Goal: Communication & Community: Share content

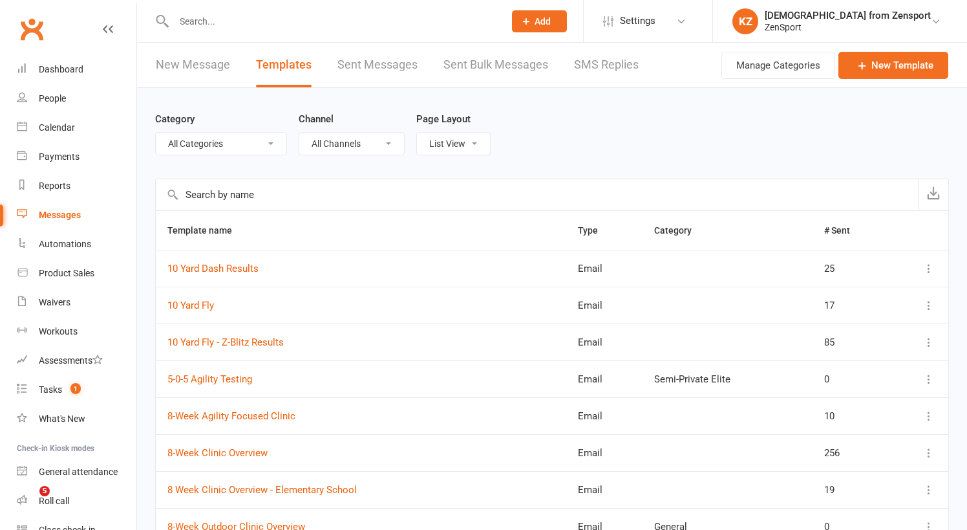
select select "100"
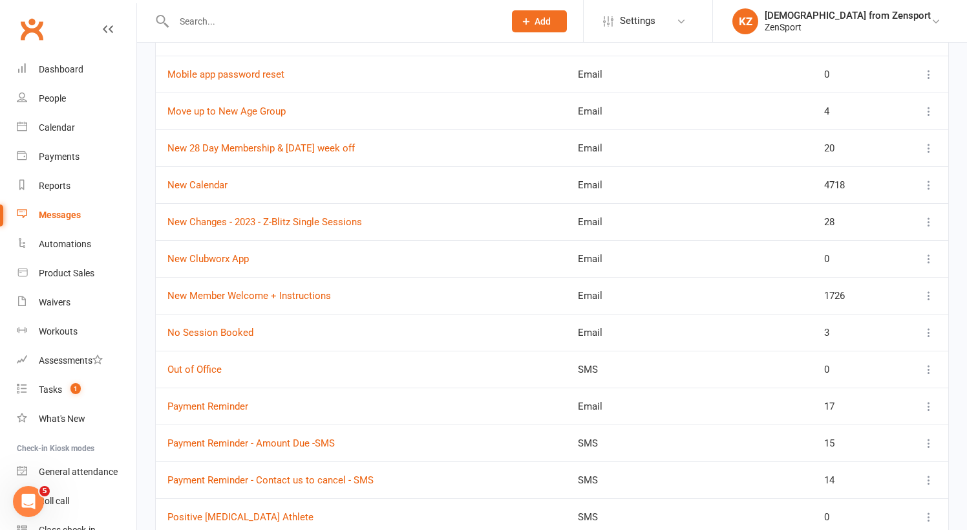
scroll to position [2150, 0]
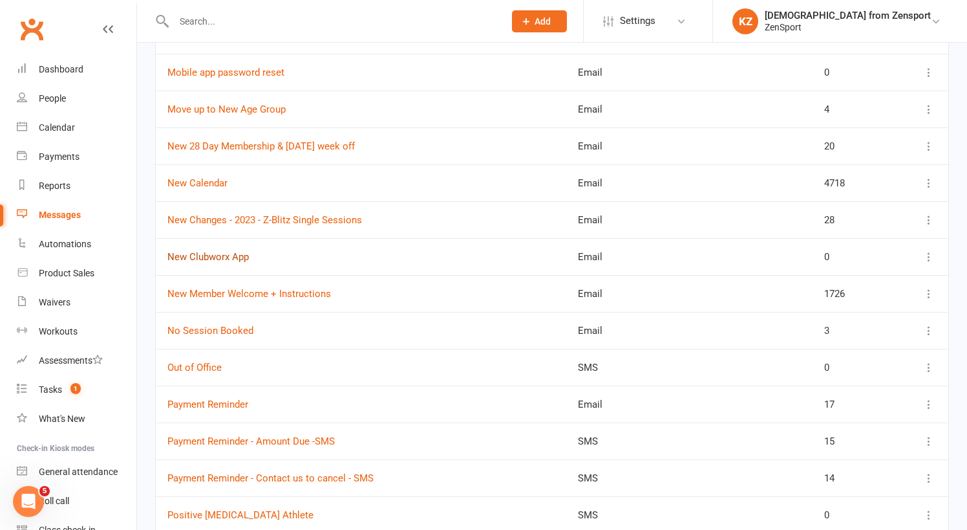
click at [230, 254] on link "New Clubworx App" at bounding box center [207, 257] width 81 height 12
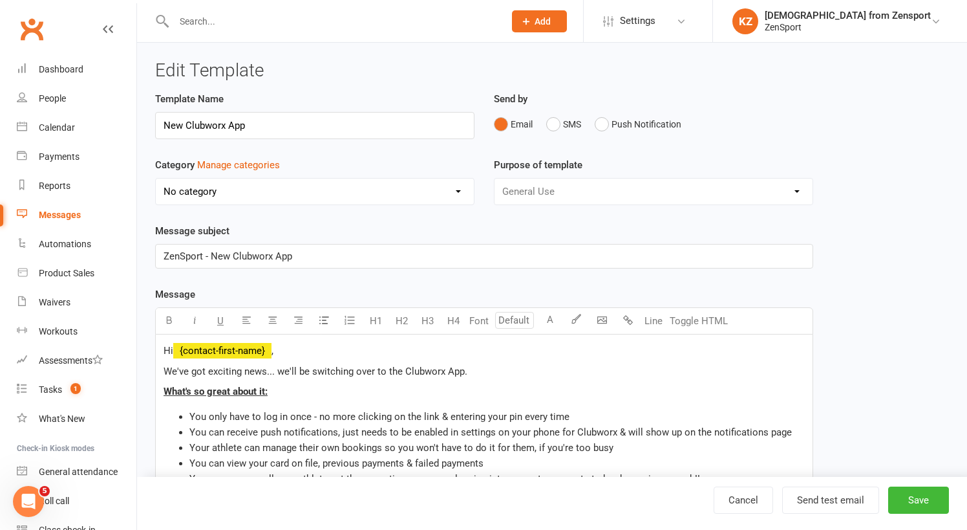
click at [475, 374] on p "We've got exciting news... we'll be switching over to the Clubworx App." at bounding box center [485, 371] width 642 height 16
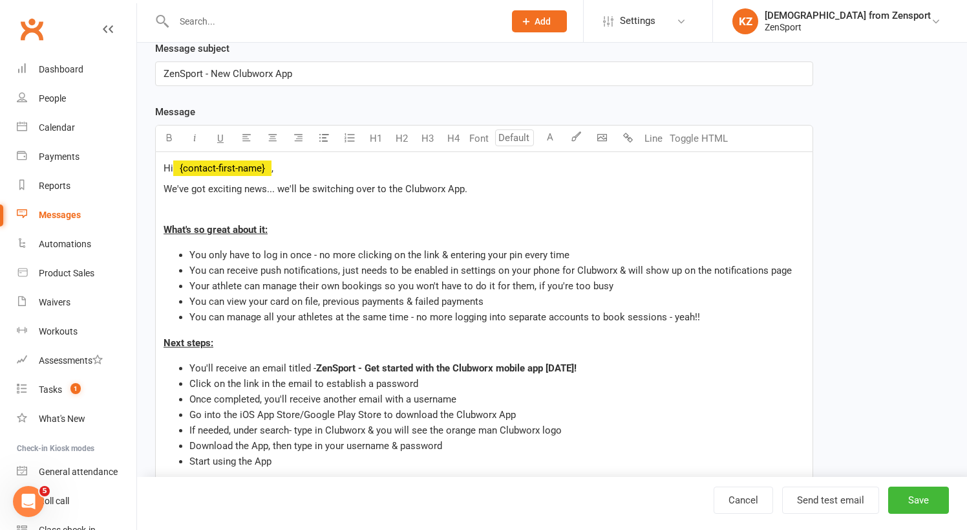
scroll to position [189, 0]
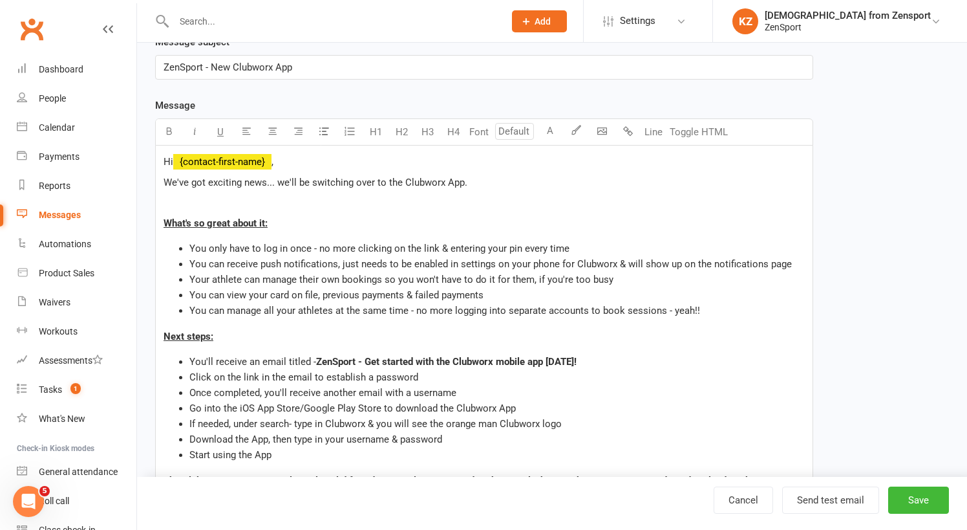
click at [165, 335] on span "Next steps:" at bounding box center [189, 336] width 50 height 12
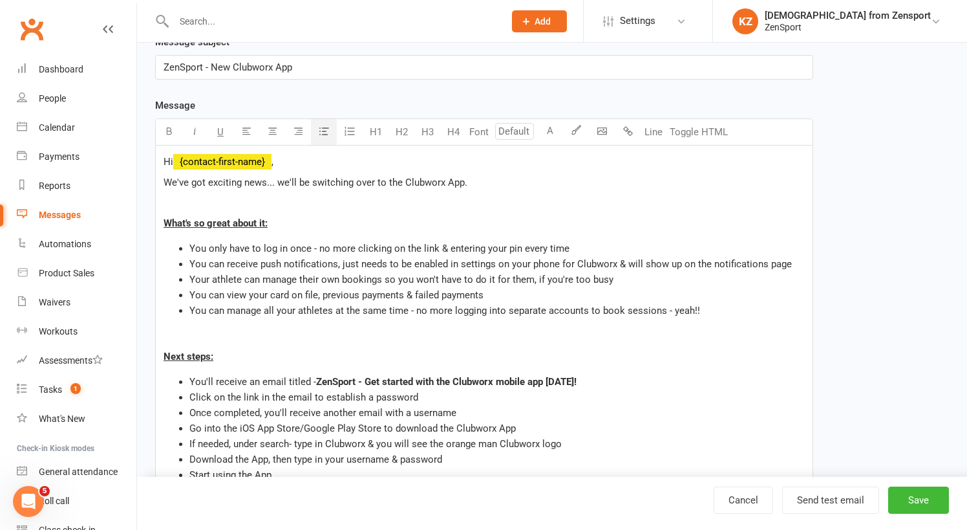
click at [474, 409] on li "Once completed, you'll receive another email with a username" at bounding box center [497, 413] width 616 height 16
click at [190, 429] on span "Go into the iOS App Store/Google Play Store to download the Clubworx App" at bounding box center [352, 428] width 327 height 12
drag, startPoint x: 290, startPoint y: 426, endPoint x: 187, endPoint y: 426, distance: 103.5
click at [187, 426] on ul "You'll receive an email titled - ZenSport - Get started with the Clubworx mobil…" at bounding box center [485, 428] width 642 height 109
click at [189, 399] on ul "You'll receive an email titled - ZenSport - Get started with the Clubworx mobil…" at bounding box center [485, 428] width 642 height 109
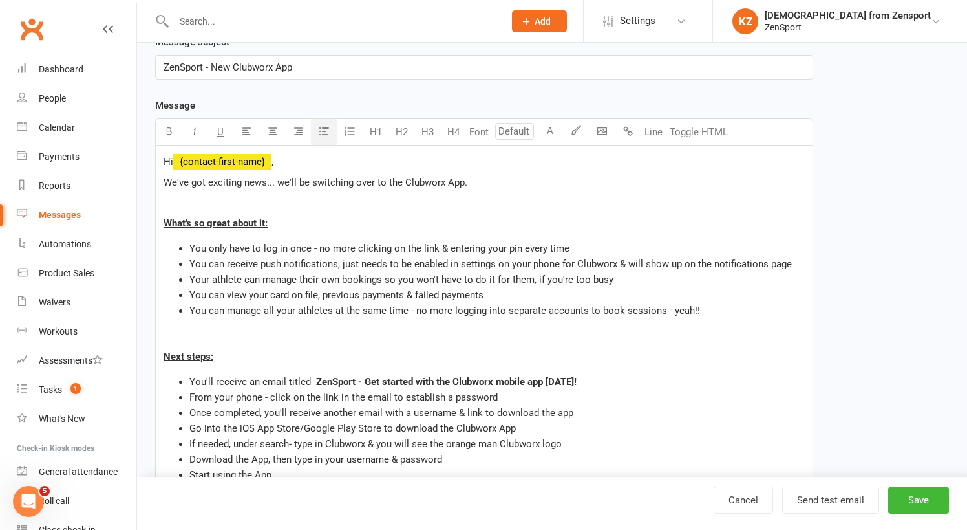
click at [267, 413] on span "Once completed, you'll receive another email with a username & link to download…" at bounding box center [381, 413] width 384 height 12
click at [168, 340] on p "﻿" at bounding box center [485, 337] width 642 height 16
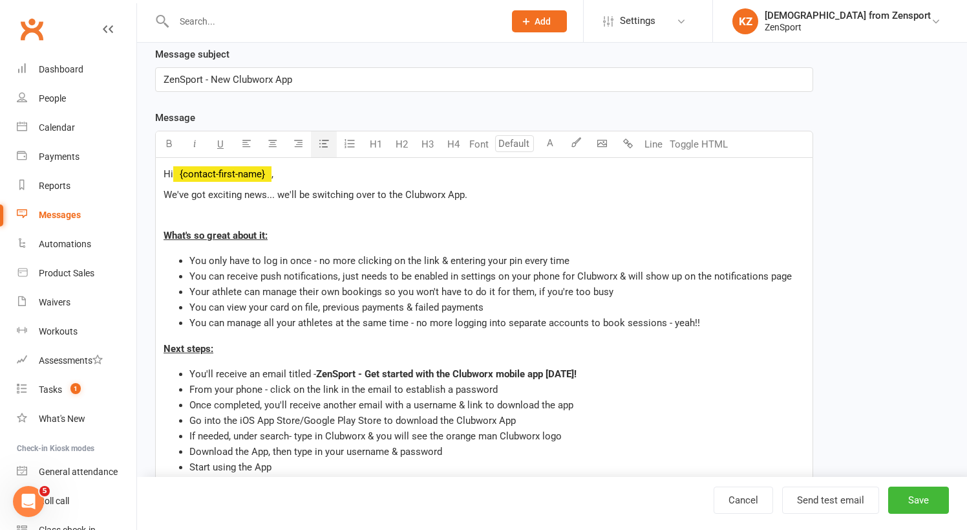
scroll to position [176, 0]
click at [160, 193] on div "Hi ﻿ {contact-first-name} , We've got exciting news... we'll be switching over …" at bounding box center [484, 471] width 657 height 627
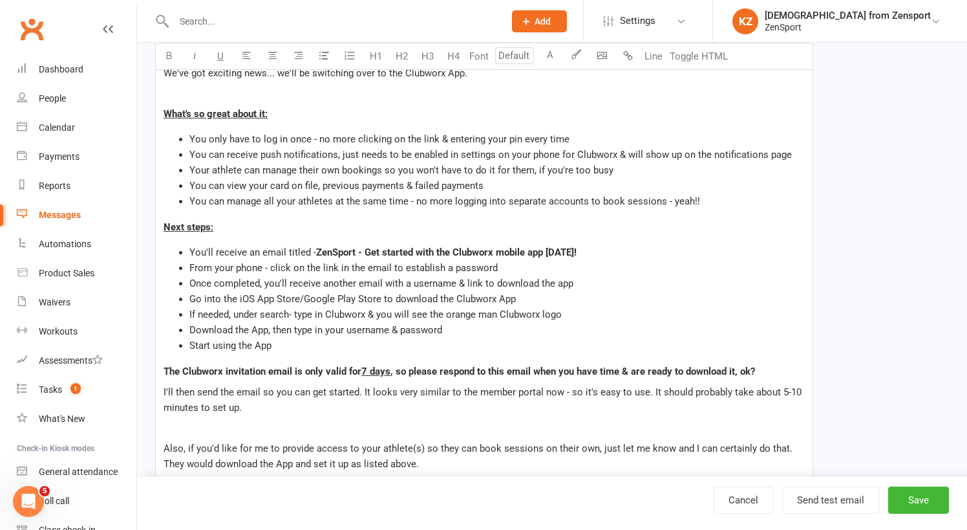
scroll to position [348, 0]
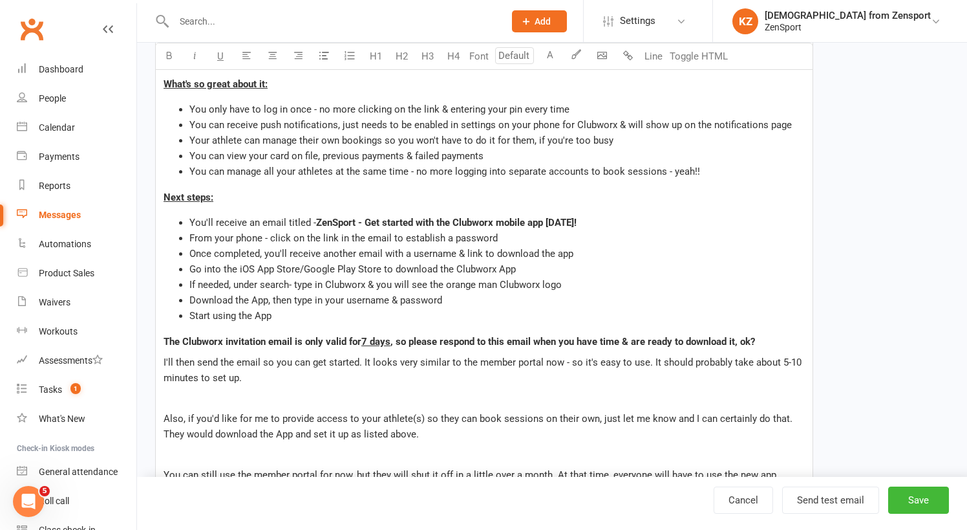
click at [164, 198] on span "Next steps:" at bounding box center [189, 197] width 50 height 12
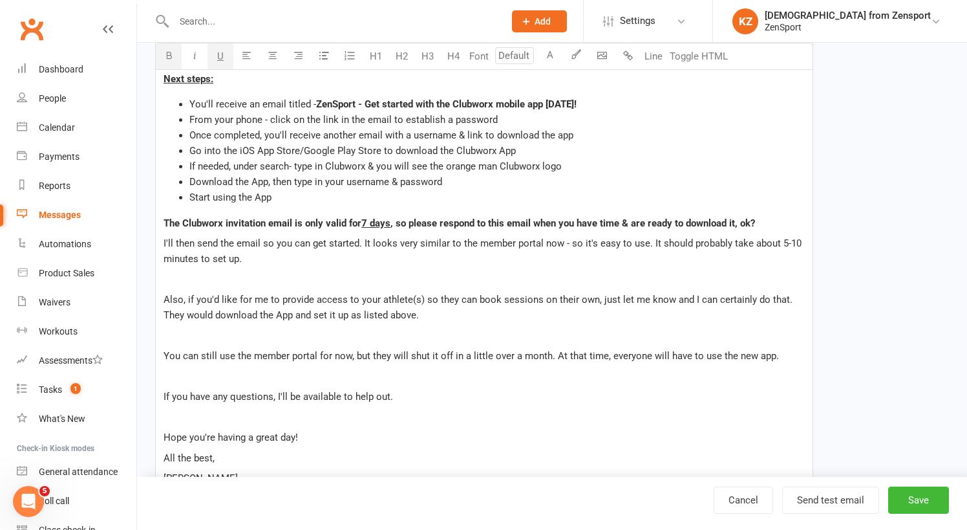
scroll to position [490, 0]
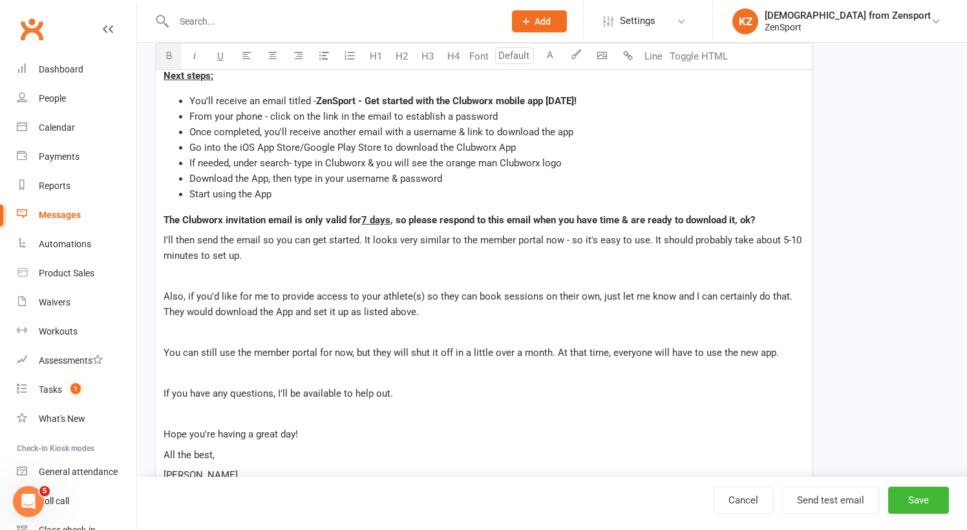
click at [164, 215] on span "The Clubworx invitation email is only valid for" at bounding box center [263, 220] width 198 height 12
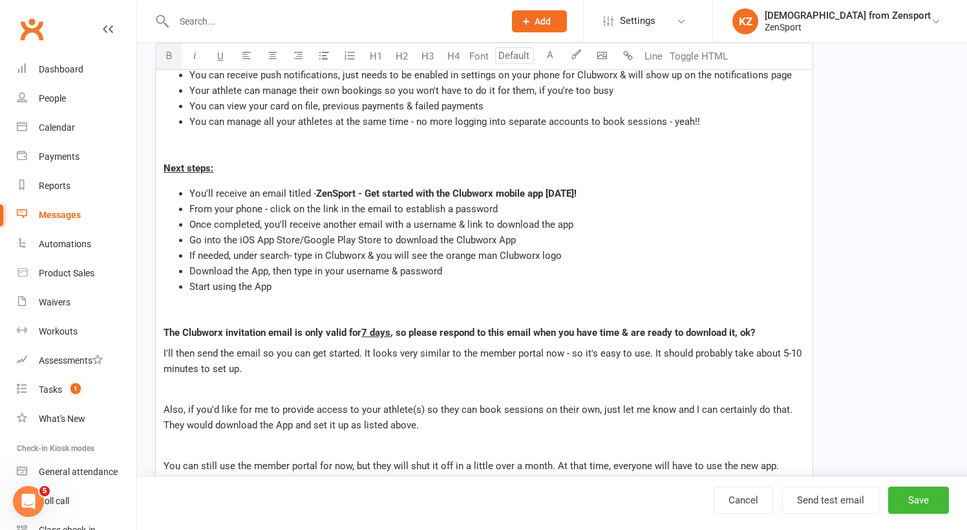
scroll to position [414, 0]
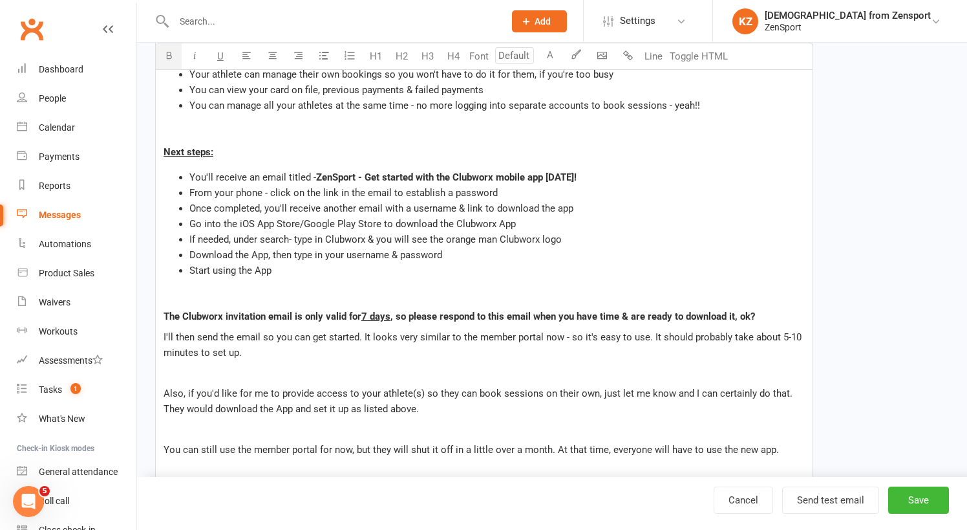
click at [598, 241] on li "If needed, under search- type in Clubworx & you will see the orange man Clubwor…" at bounding box center [497, 240] width 616 height 16
click at [497, 239] on span "If needed, under search- type in Clubworx & you will see the orange man Clubwor…" at bounding box center [378, 239] width 378 height 12
click at [551, 239] on li "If needed, under search- type in Clubworx & you will see the orange Clubworx lo…" at bounding box center [497, 240] width 616 height 16
click at [498, 226] on span "Go into the iOS App Store/Google Play Store to download the Clubworx App" at bounding box center [352, 224] width 327 height 12
click at [190, 224] on span "Go into the iOS App Store/Google Play Store to download the Clubworx Member App" at bounding box center [371, 224] width 365 height 12
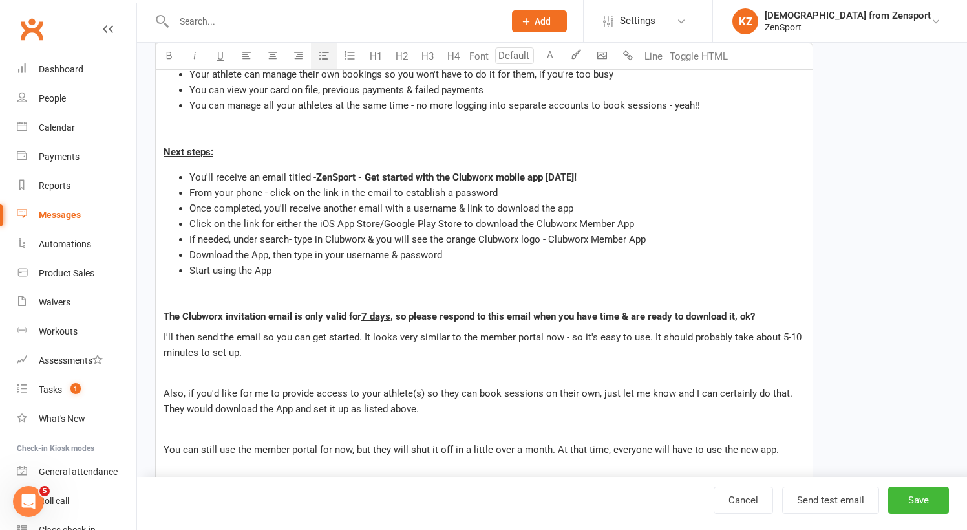
click at [472, 222] on span "Click on the link for either the iOS App Store/Google Play Store to download th…" at bounding box center [411, 224] width 445 height 12
click at [546, 240] on span "If needed, under search- type in Clubworx & you will see the orange Clubworx lo…" at bounding box center [417, 239] width 457 height 12
click at [272, 256] on span "Download the App, then type in your username & password" at bounding box center [315, 255] width 253 height 12
click at [296, 254] on span "Download the App & then type in your username & password" at bounding box center [318, 255] width 259 height 12
click at [568, 239] on span "If needed, under search- type in Clubworx & you will see the orange Clubworx lo…" at bounding box center [431, 239] width 484 height 12
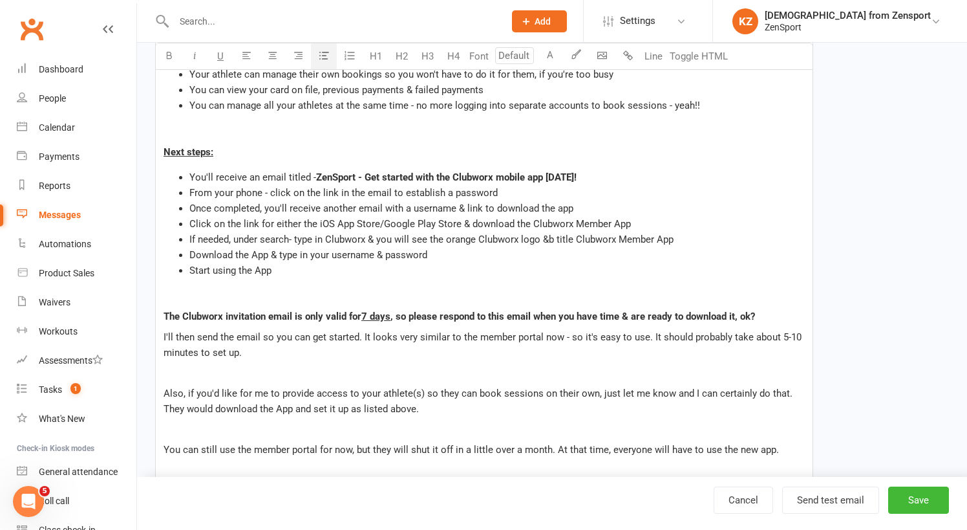
click at [552, 237] on span "If needed, under search- type in Clubworx & you will see the orange Clubworx lo…" at bounding box center [431, 239] width 484 height 12
click at [567, 240] on span "If needed, under search- type in Clubworx & you will see the orange Clubworx lo…" at bounding box center [428, 239] width 479 height 12
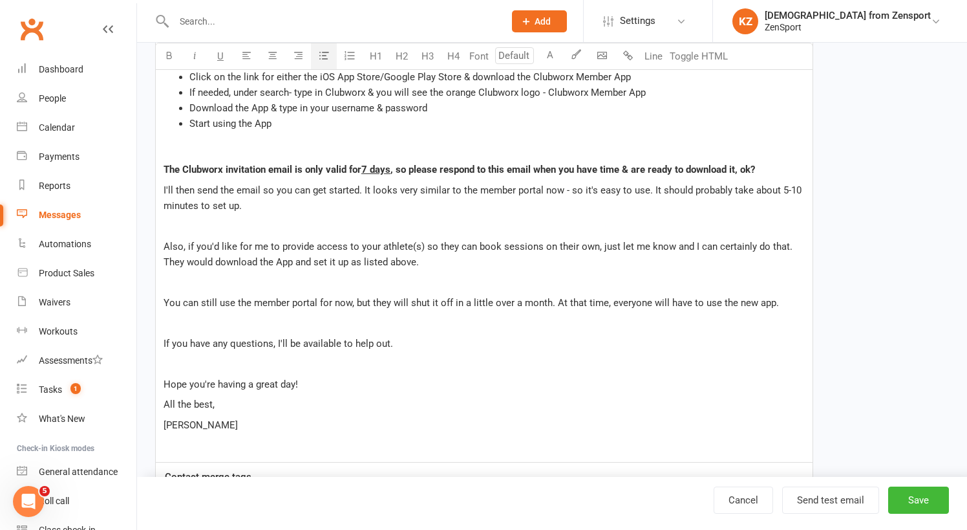
scroll to position [566, 0]
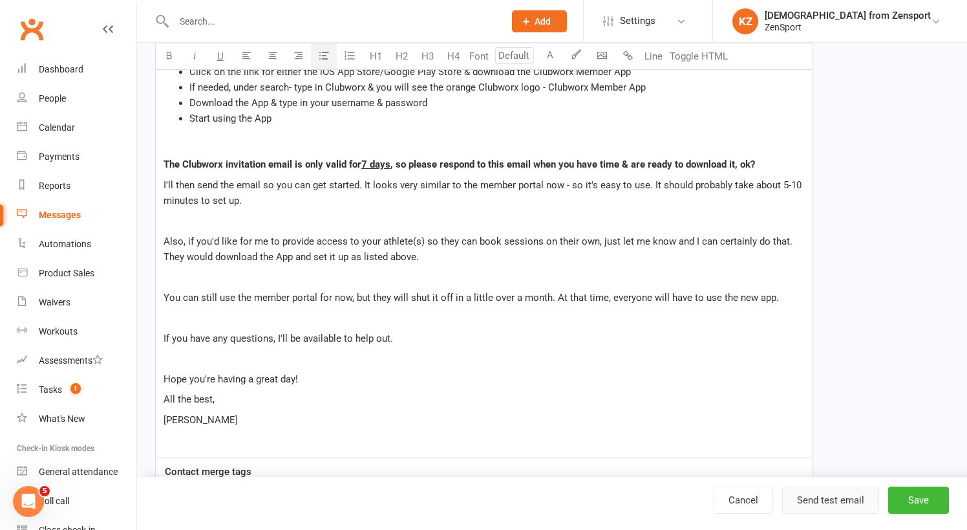
click at [851, 490] on button "Send test email" at bounding box center [831, 499] width 97 height 27
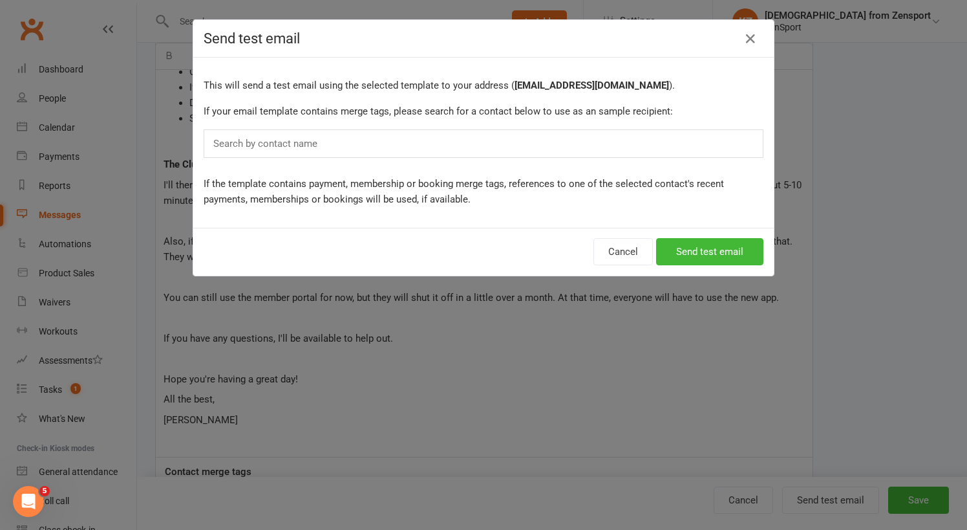
click at [334, 153] on div "Search by contact name" at bounding box center [484, 143] width 560 height 28
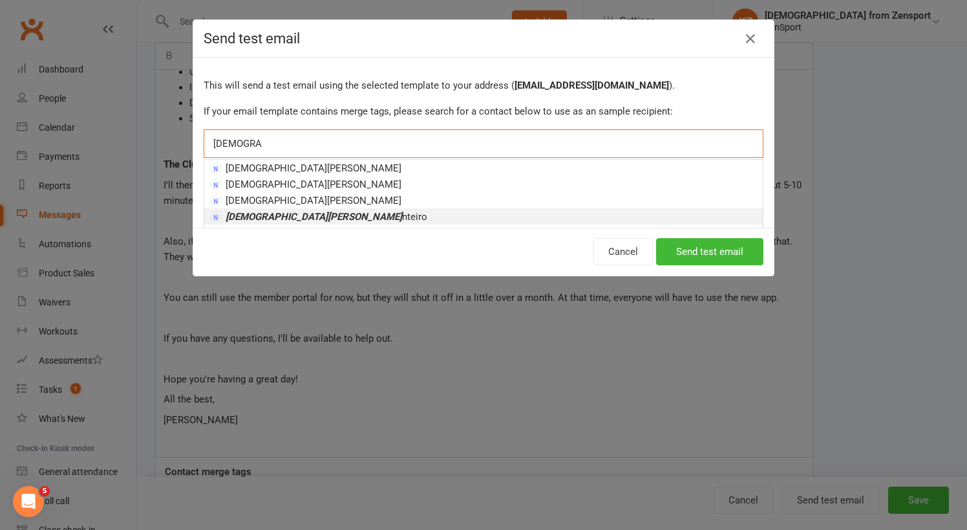
type input "[DEMOGRAPHIC_DATA][PERSON_NAME]"
click at [269, 211] on em "[DEMOGRAPHIC_DATA][PERSON_NAME]" at bounding box center [314, 217] width 177 height 12
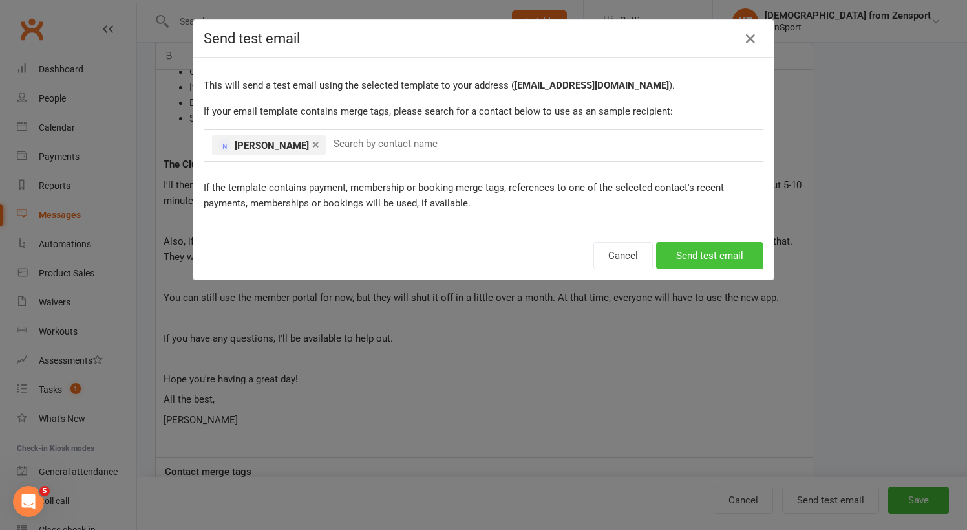
click at [690, 255] on button "Send test email" at bounding box center [709, 255] width 107 height 27
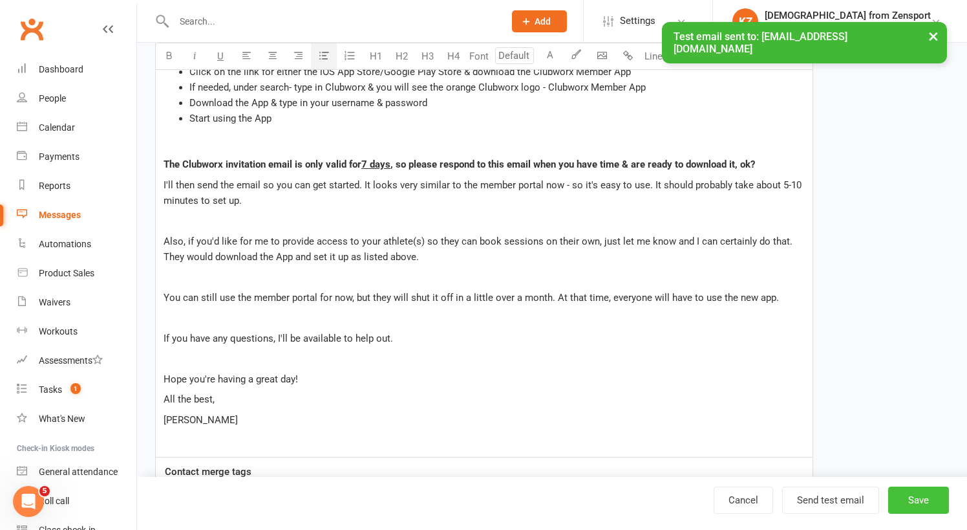
click at [926, 499] on button "Save" at bounding box center [919, 499] width 61 height 27
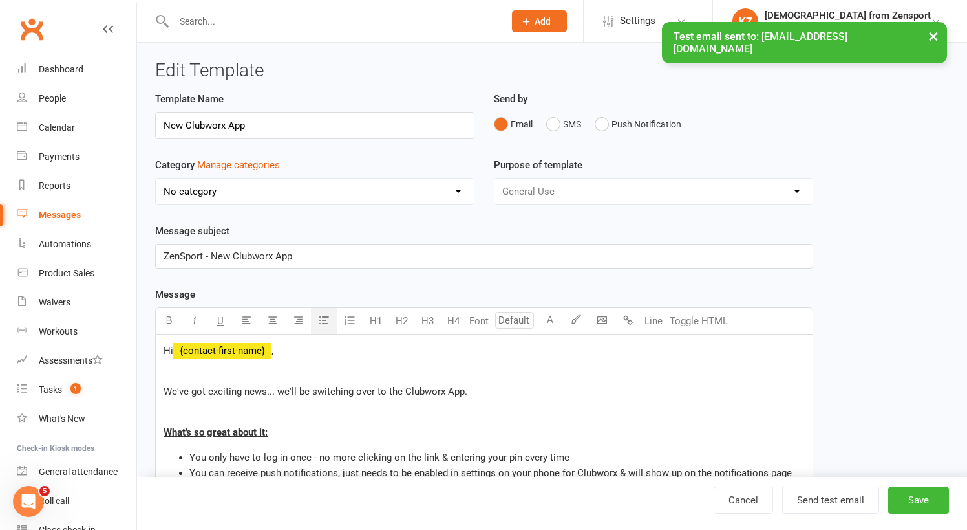
select select "100"
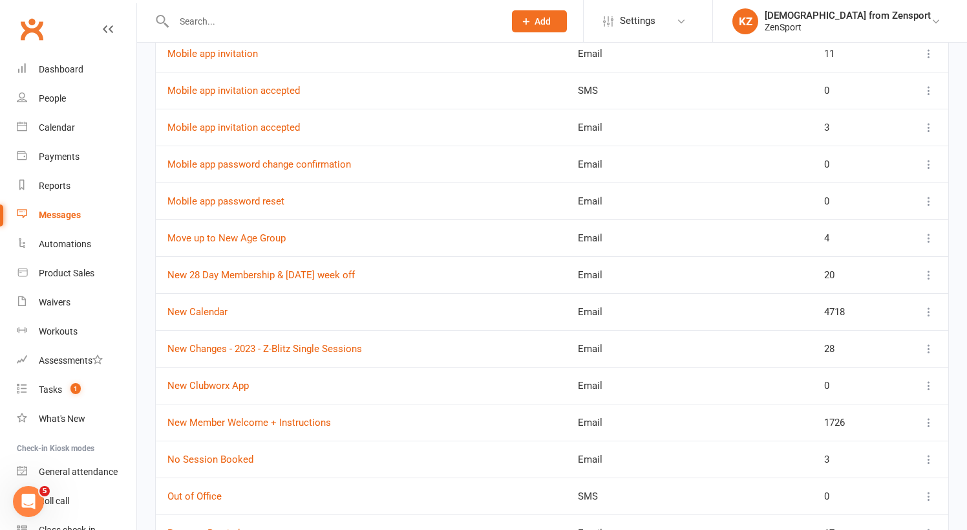
scroll to position [2055, 0]
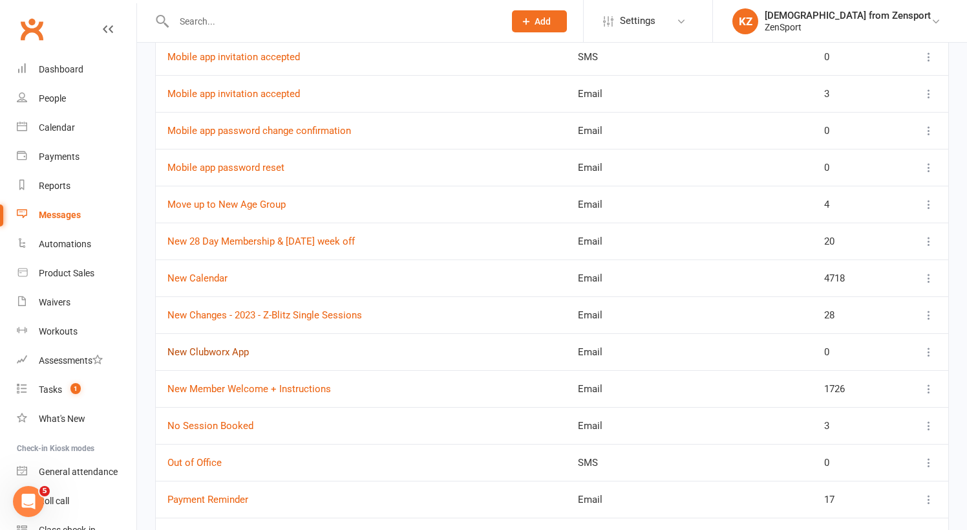
click at [239, 349] on link "New Clubworx App" at bounding box center [207, 352] width 81 height 12
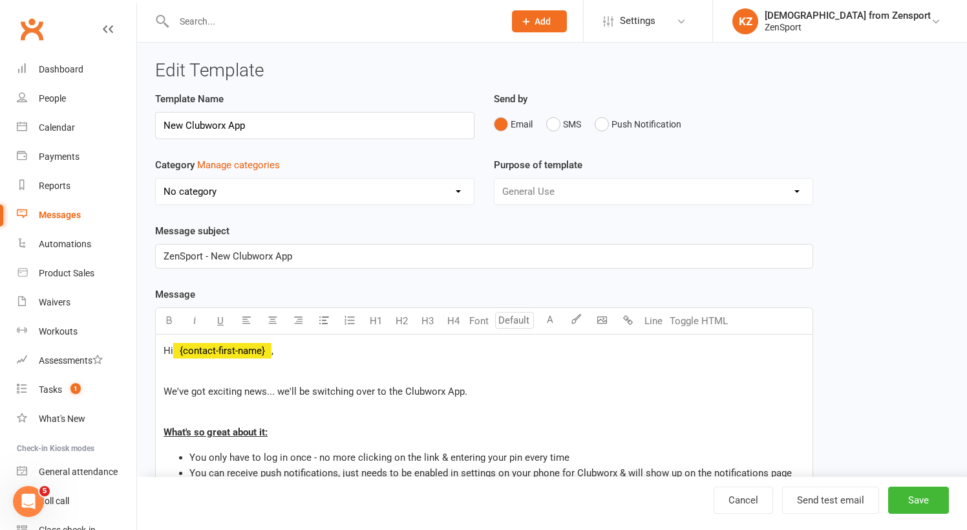
click at [447, 393] on span "We've got exciting news... we'll be switching over to the Clubworx App." at bounding box center [316, 391] width 304 height 12
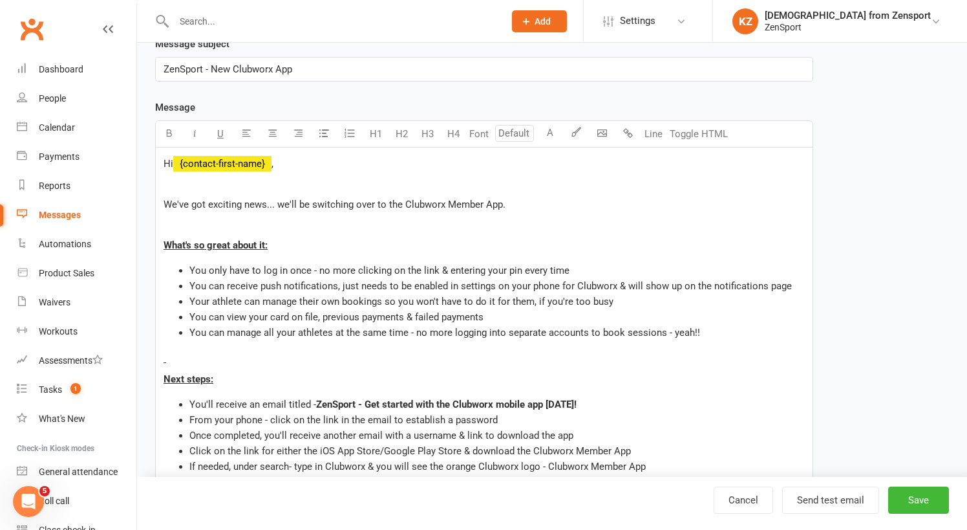
scroll to position [186, 0]
click at [171, 192] on p at bounding box center [485, 186] width 642 height 16
click at [194, 362] on p at bounding box center [485, 360] width 642 height 16
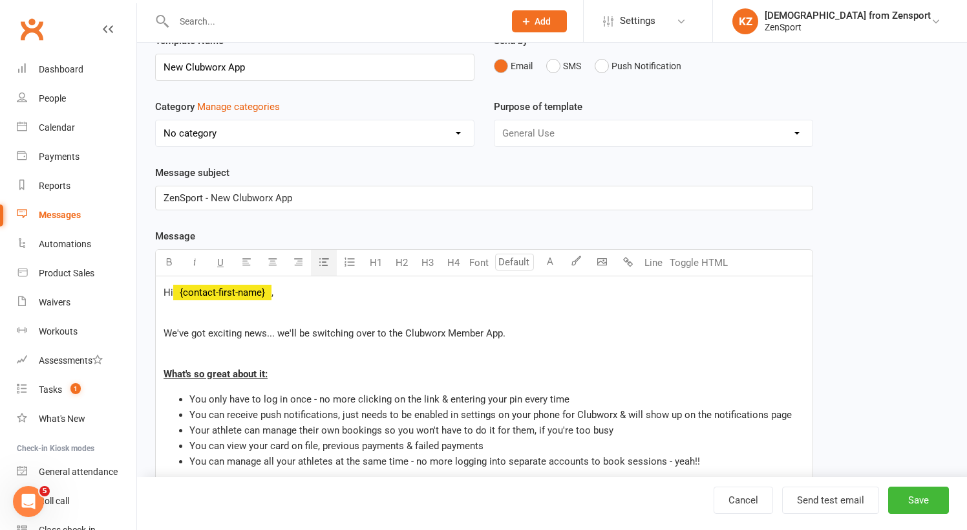
scroll to position [120, 0]
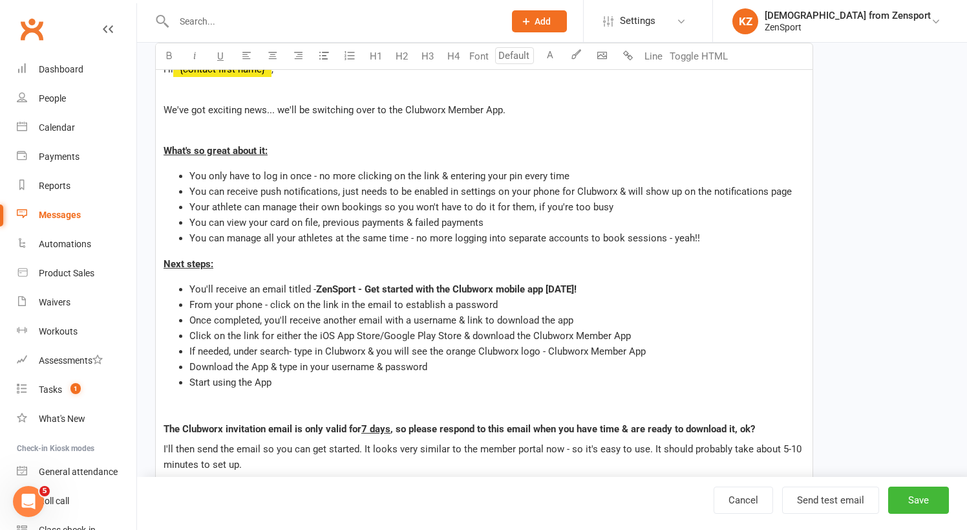
scroll to position [281, 0]
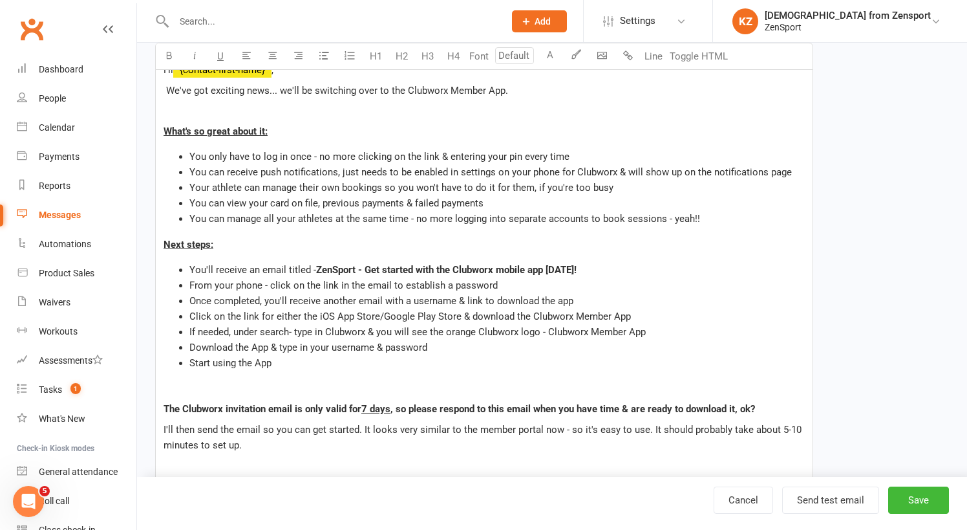
click at [180, 109] on p at bounding box center [485, 111] width 642 height 16
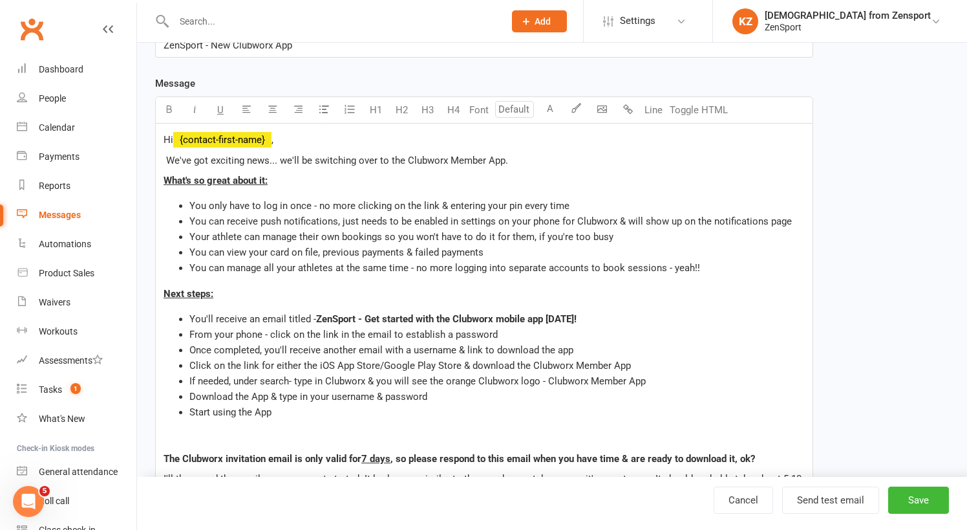
scroll to position [206, 0]
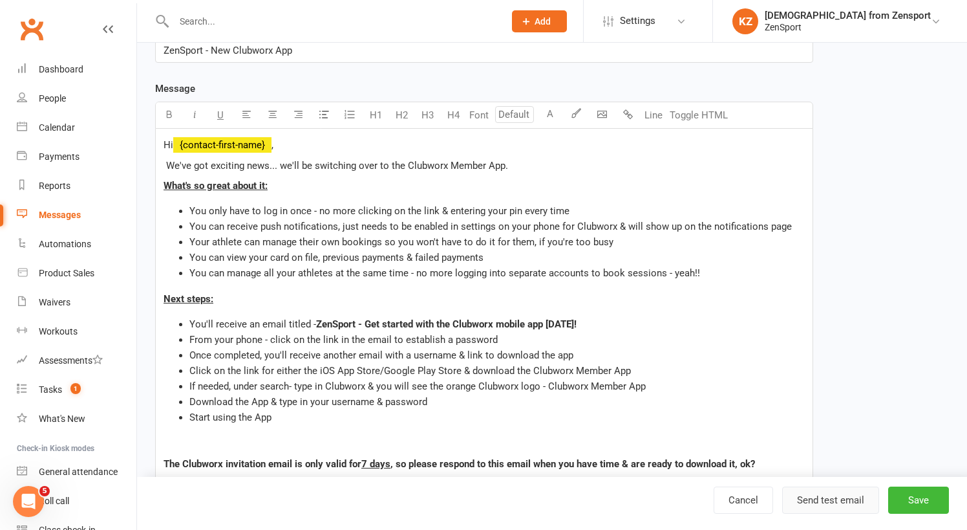
click at [856, 496] on button "Send test email" at bounding box center [831, 499] width 97 height 27
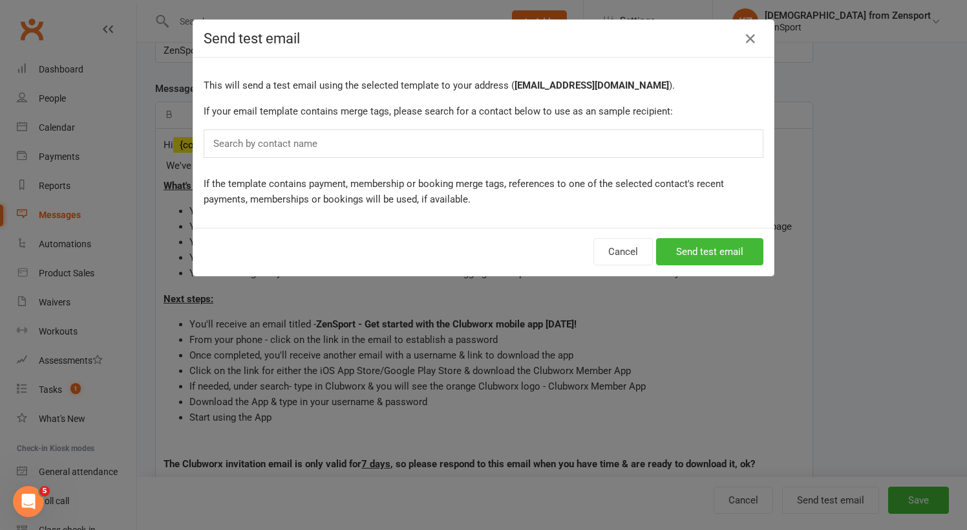
click at [380, 139] on div "Search by contact name" at bounding box center [484, 143] width 560 height 28
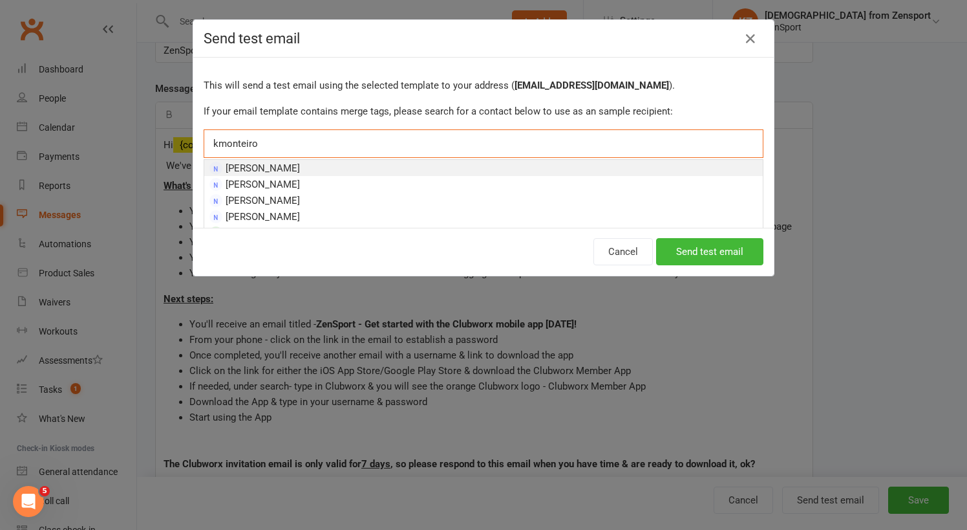
type input "[PERSON_NAME]"
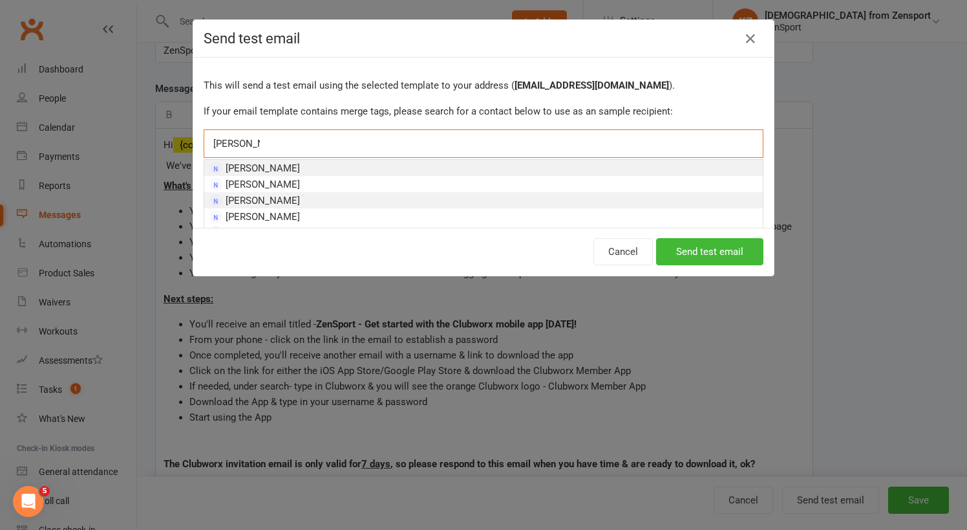
drag, startPoint x: 380, startPoint y: 139, endPoint x: 287, endPoint y: 200, distance: 111.2
click at [287, 200] on span "[PERSON_NAME]" at bounding box center [263, 201] width 74 height 12
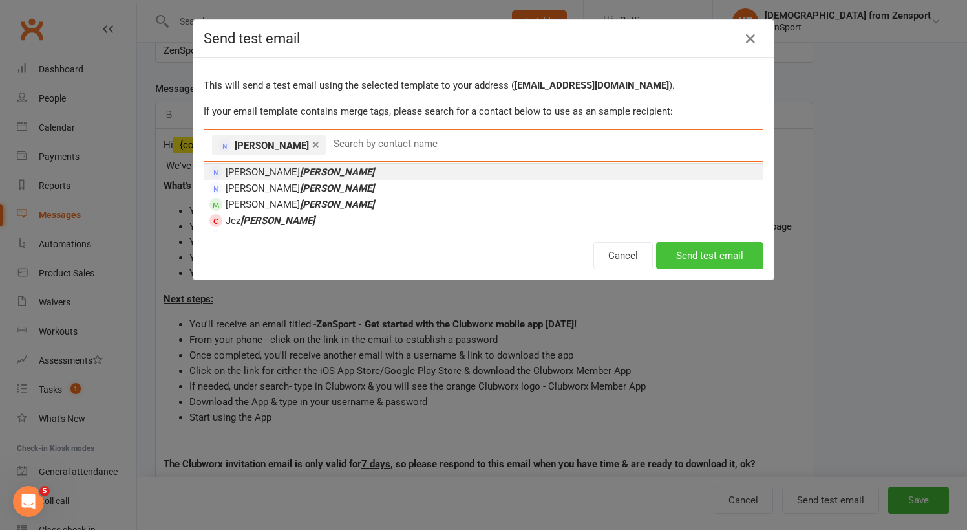
click at [676, 257] on button "Send test email" at bounding box center [709, 255] width 107 height 27
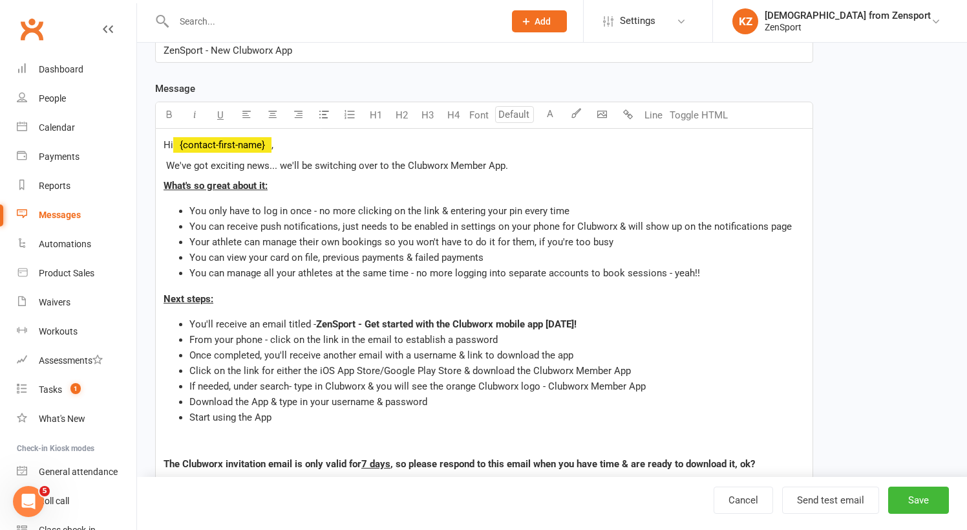
click at [233, 399] on span "Download the App & type in your username & password" at bounding box center [308, 402] width 238 height 12
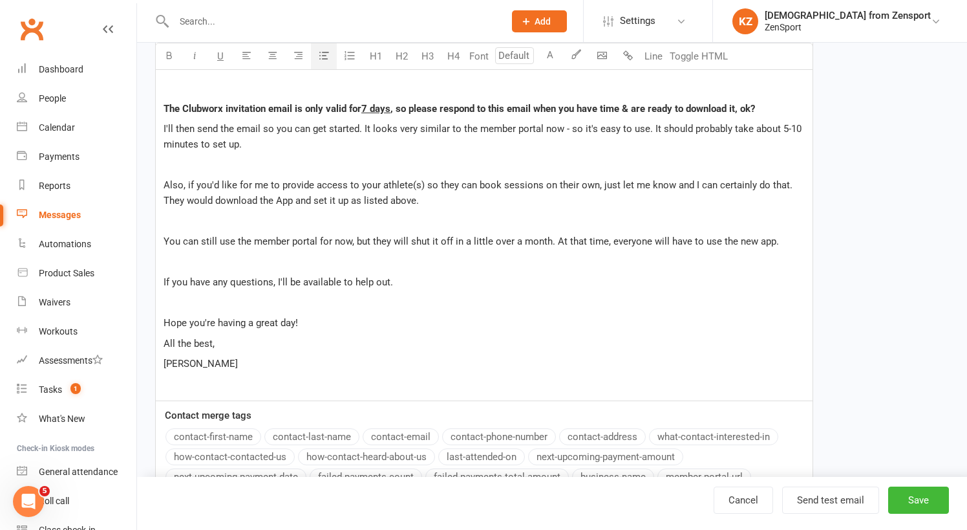
scroll to position [567, 0]
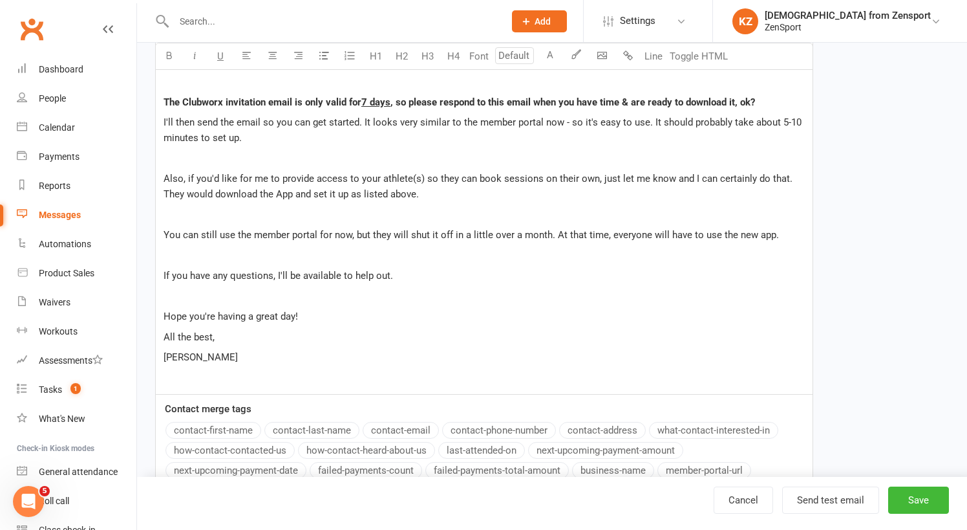
click at [165, 338] on span "All the best," at bounding box center [189, 337] width 51 height 12
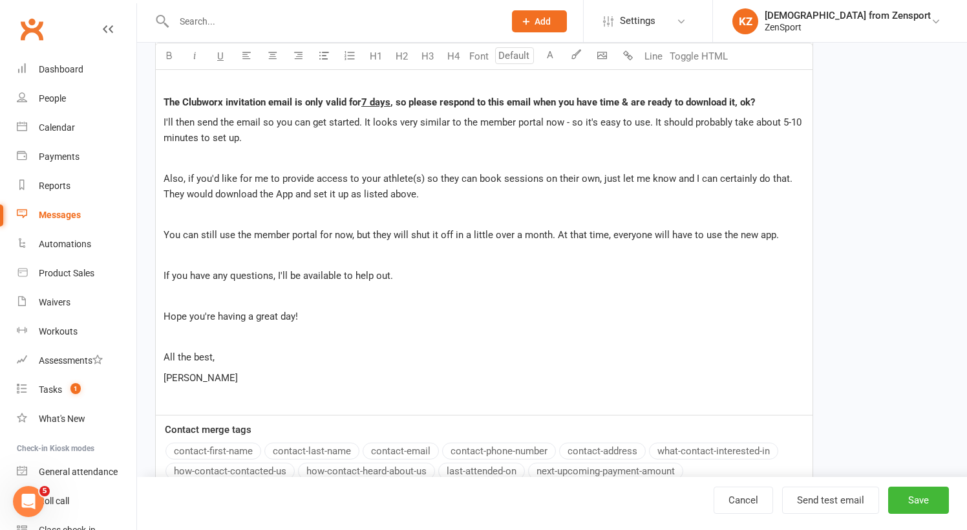
click at [164, 316] on span "Hope you're having a great day!" at bounding box center [231, 316] width 135 height 12
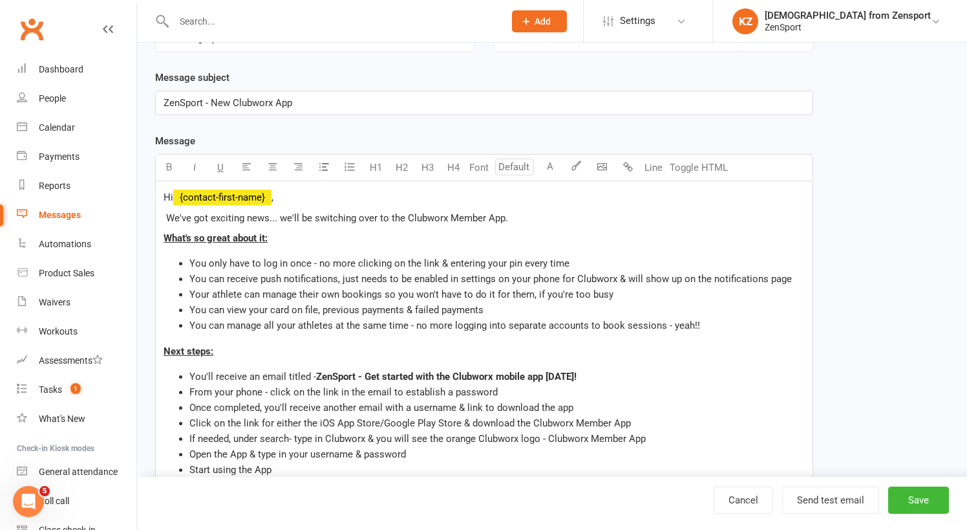
scroll to position [161, 0]
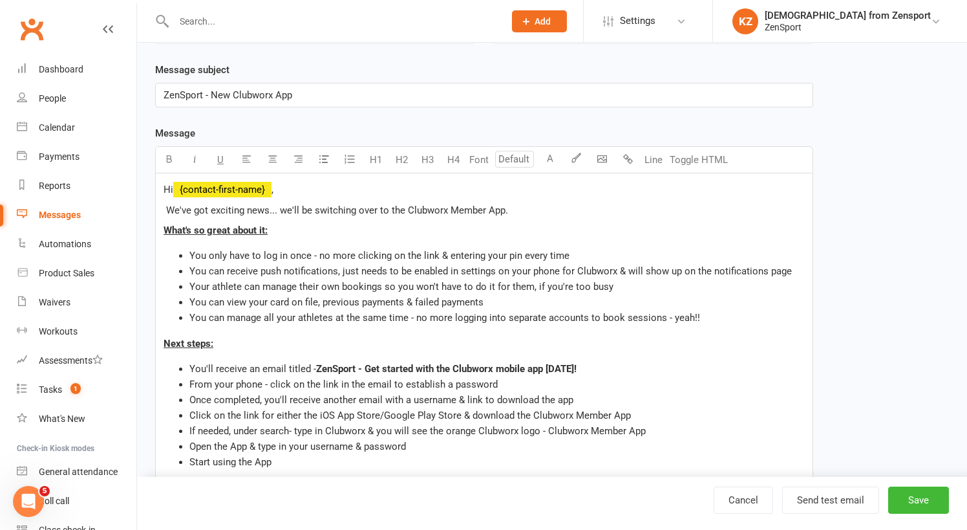
click at [185, 244] on div "Hi ﻿ {contact-first-name} , We've got exciting news... we'll be switching over …" at bounding box center [484, 496] width 657 height 647
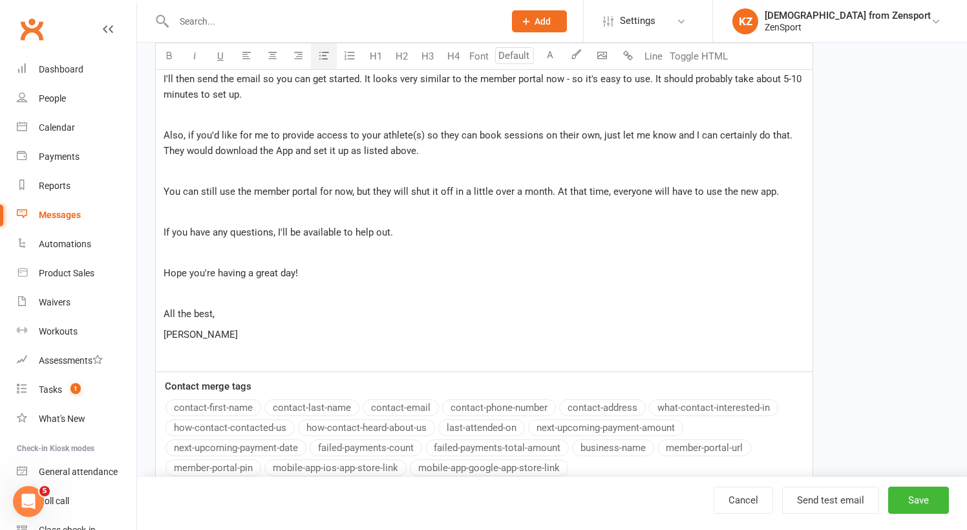
scroll to position [616, 0]
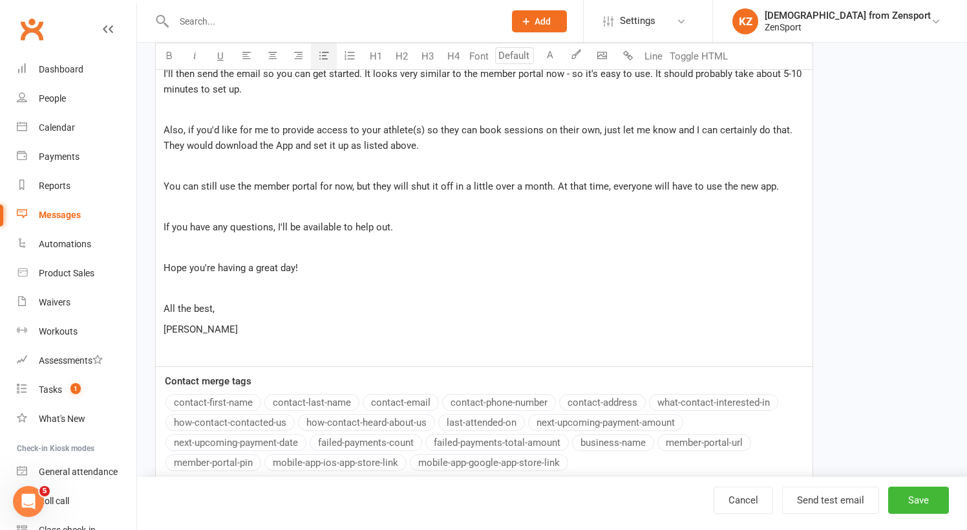
click at [319, 187] on span "You can still use the member portal for now, but they will shut it off in a lit…" at bounding box center [472, 186] width 616 height 12
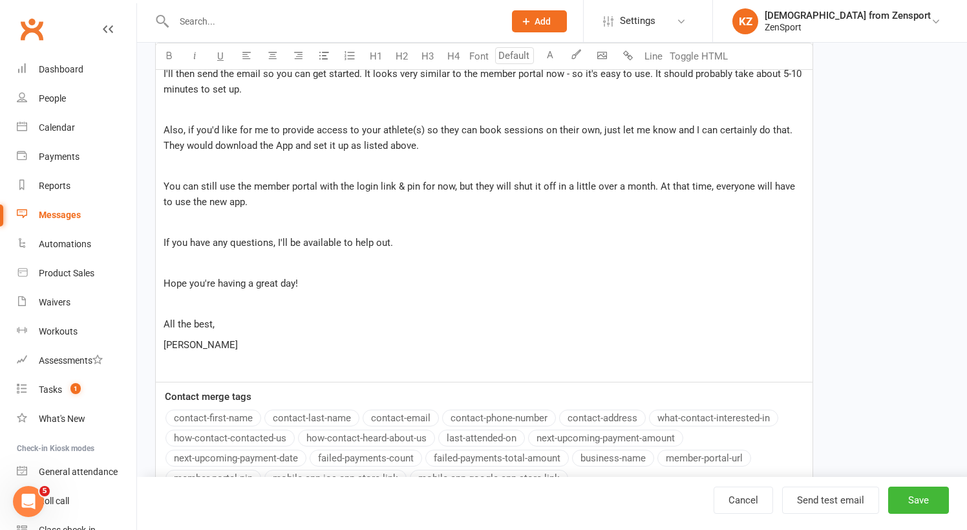
click at [257, 202] on p "You can still use the member portal with the login link & pin for now, but they…" at bounding box center [485, 193] width 642 height 31
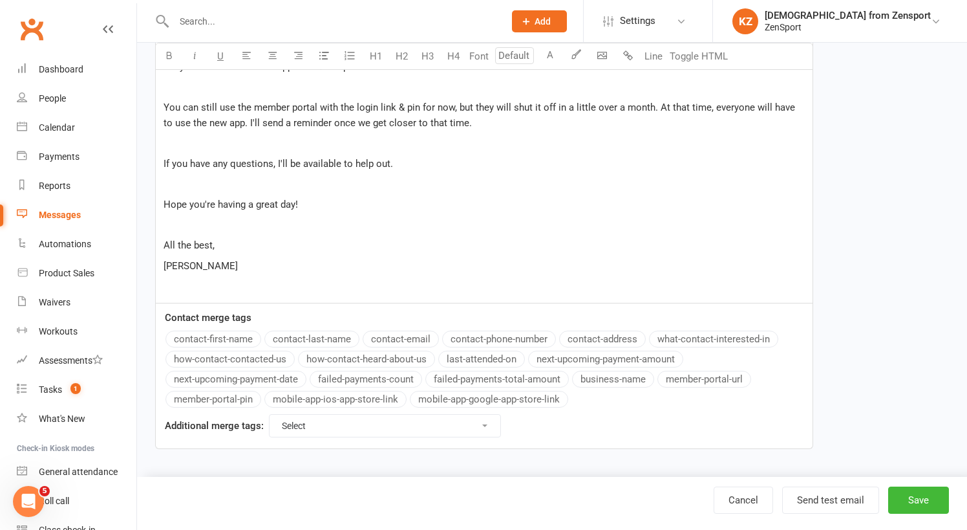
scroll to position [705, 0]
click at [810, 496] on button "Send test email" at bounding box center [831, 499] width 97 height 27
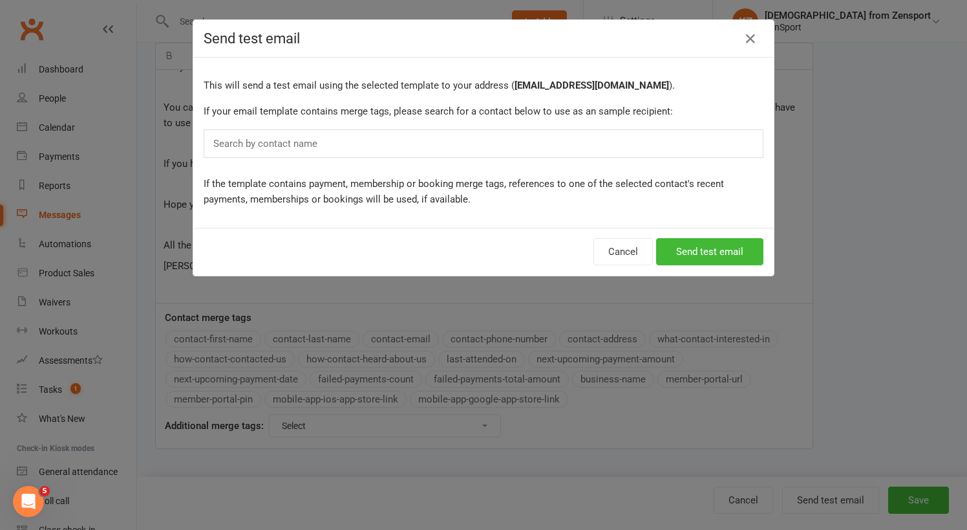
click at [376, 149] on div "Search by contact name" at bounding box center [484, 143] width 560 height 28
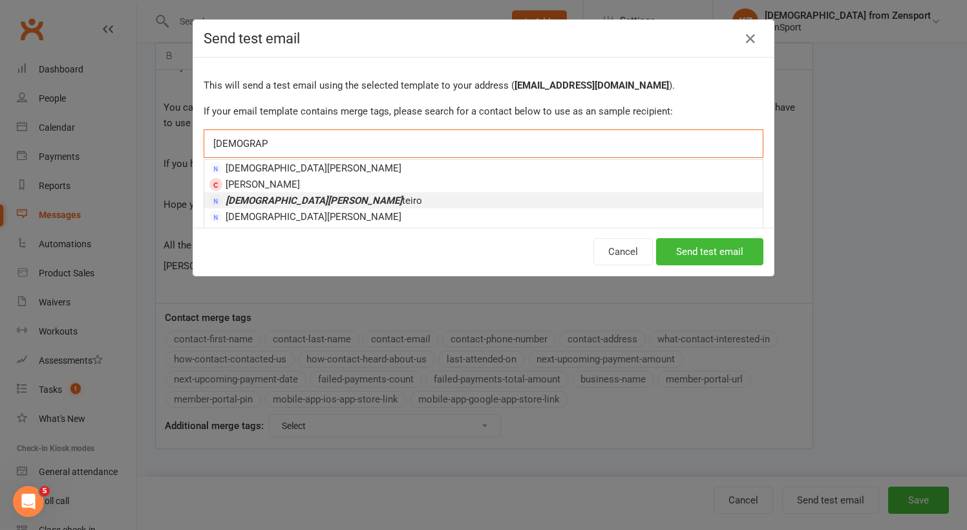
type input "[DEMOGRAPHIC_DATA][PERSON_NAME]"
click at [338, 199] on li "[DEMOGRAPHIC_DATA][PERSON_NAME]" at bounding box center [483, 200] width 559 height 16
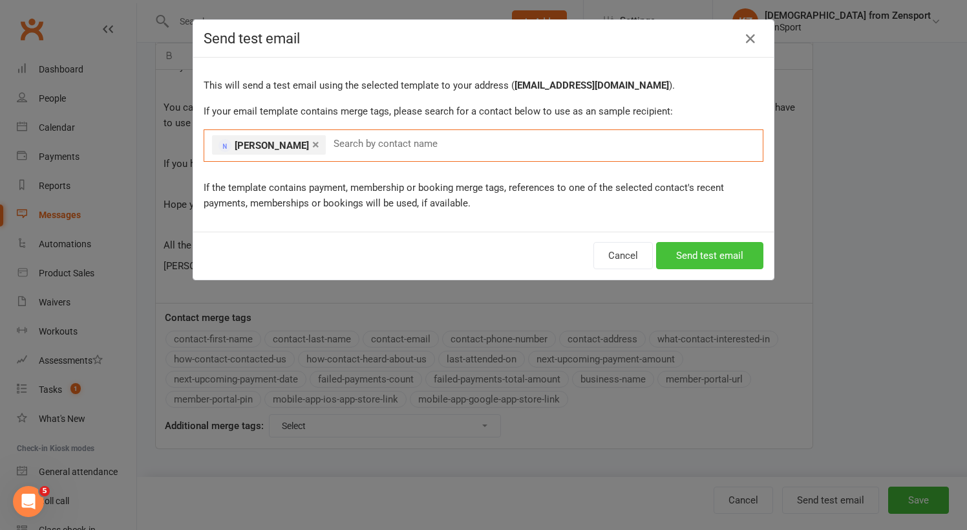
click at [706, 258] on button "Send test email" at bounding box center [709, 255] width 107 height 27
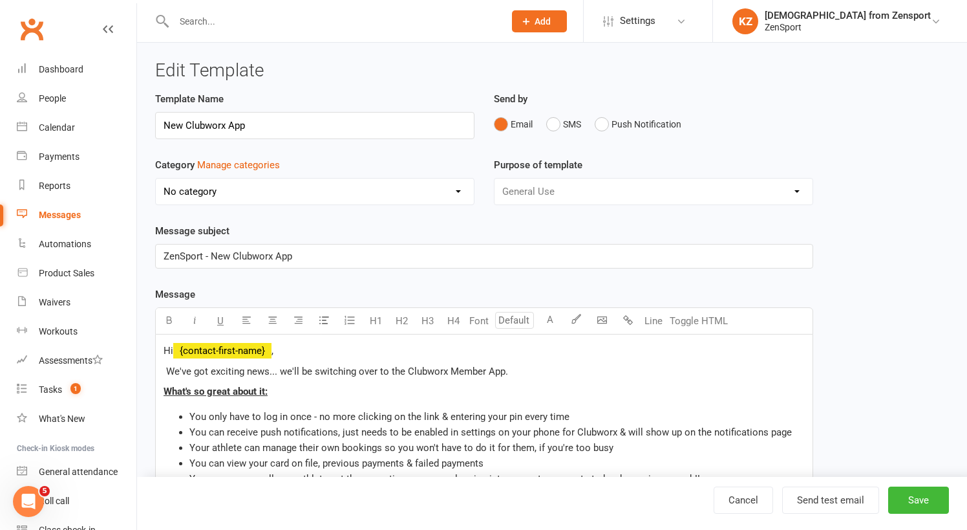
scroll to position [0, 0]
click at [166, 371] on span "We've got exciting news... we'll be switching over to the Clubworx Member App." at bounding box center [337, 371] width 342 height 12
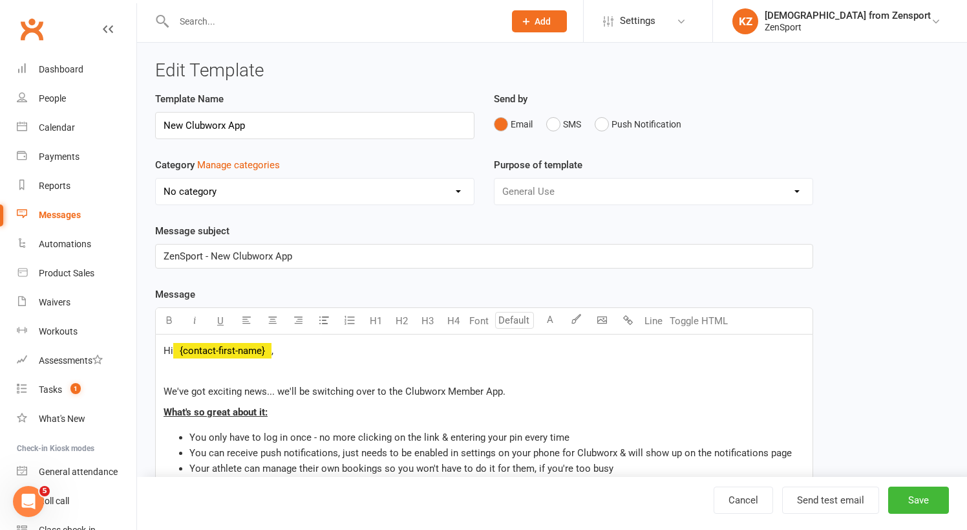
click at [165, 416] on span "What's so great about it:" at bounding box center [216, 412] width 104 height 12
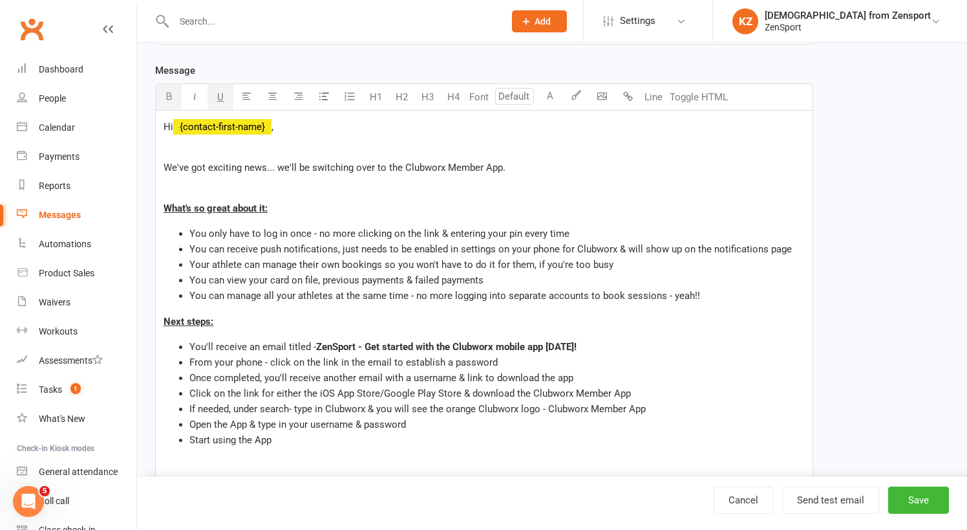
scroll to position [225, 0]
click at [163, 320] on div "Hi ﻿ {contact-first-name} , ﻿ We've got exciting news... we'll be switching ove…" at bounding box center [484, 461] width 657 height 704
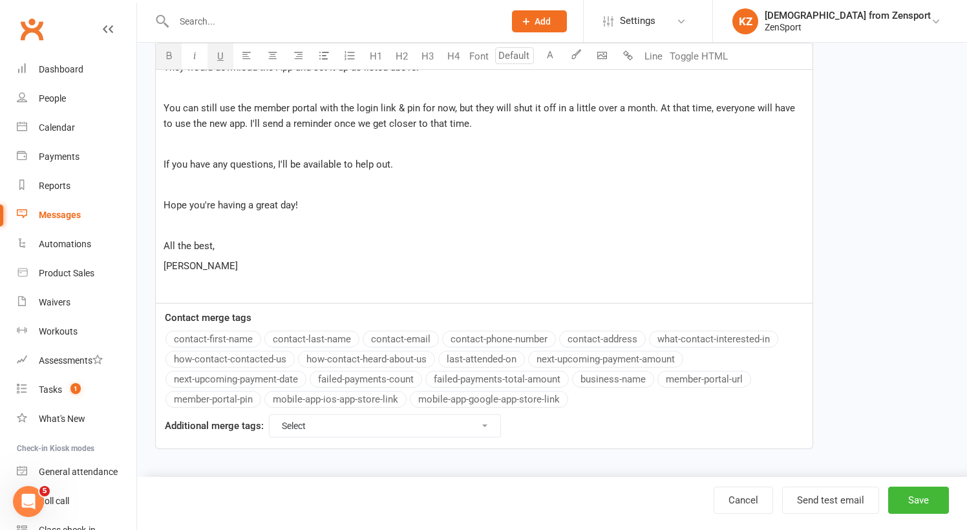
scroll to position [766, 0]
click at [827, 494] on button "Send test email" at bounding box center [831, 499] width 97 height 27
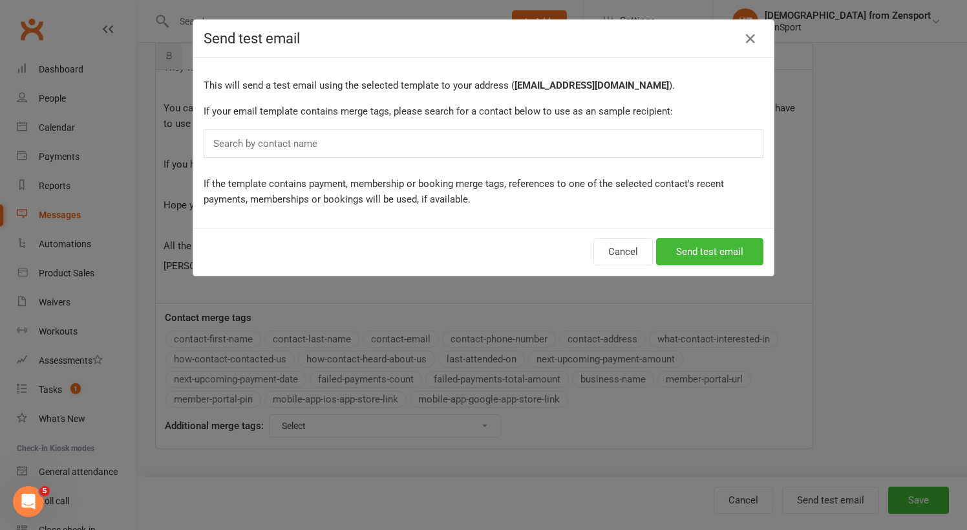
click at [332, 141] on div "Search by contact name" at bounding box center [484, 143] width 560 height 28
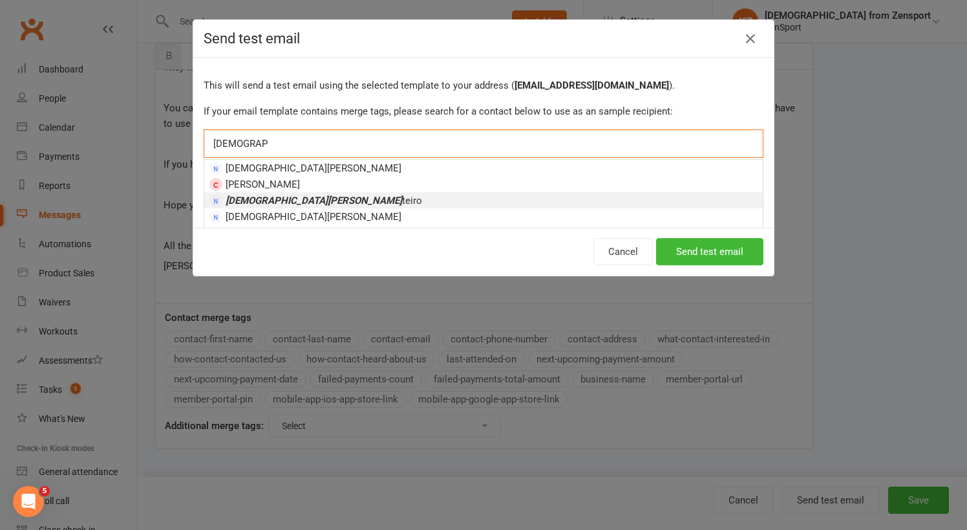
type input "[DEMOGRAPHIC_DATA][PERSON_NAME]"
click at [320, 195] on li "[DEMOGRAPHIC_DATA][PERSON_NAME]" at bounding box center [483, 200] width 559 height 16
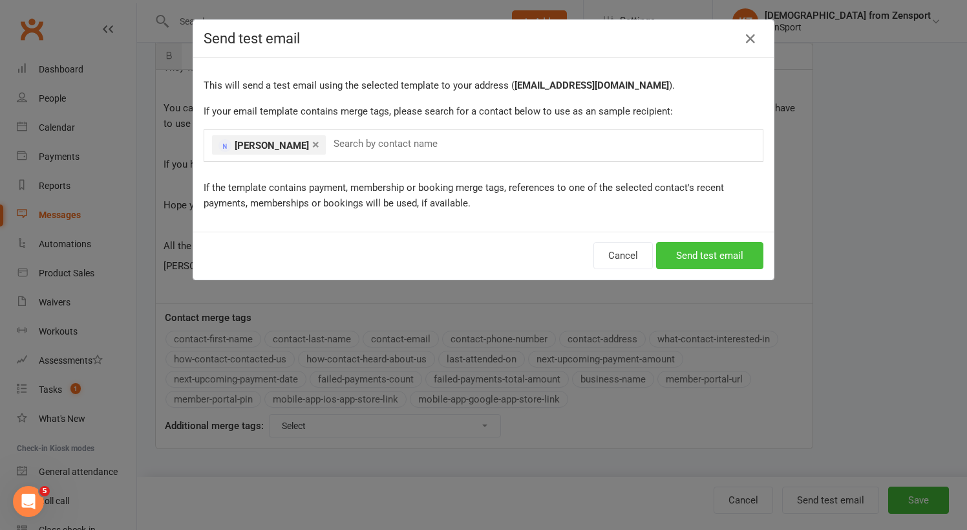
click at [678, 254] on button "Send test email" at bounding box center [709, 255] width 107 height 27
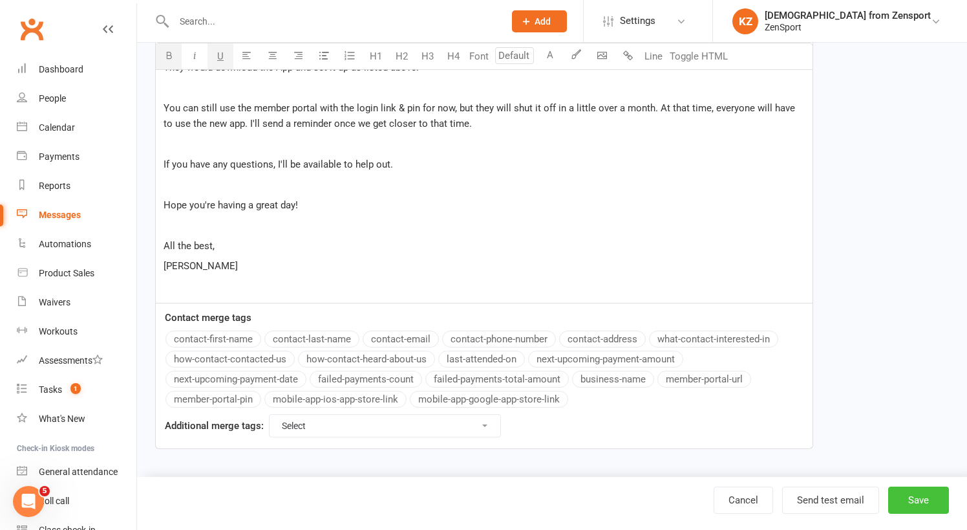
click at [926, 494] on button "Save" at bounding box center [919, 499] width 61 height 27
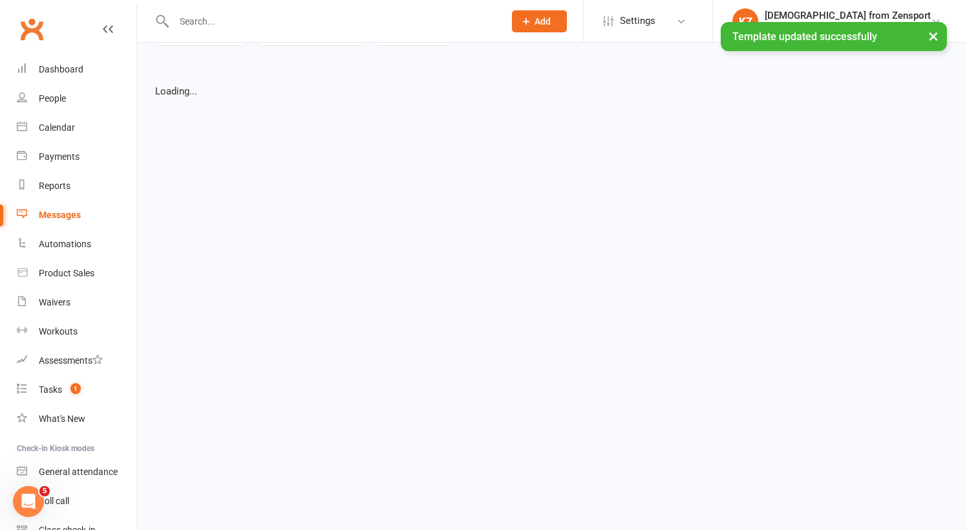
select select "list"
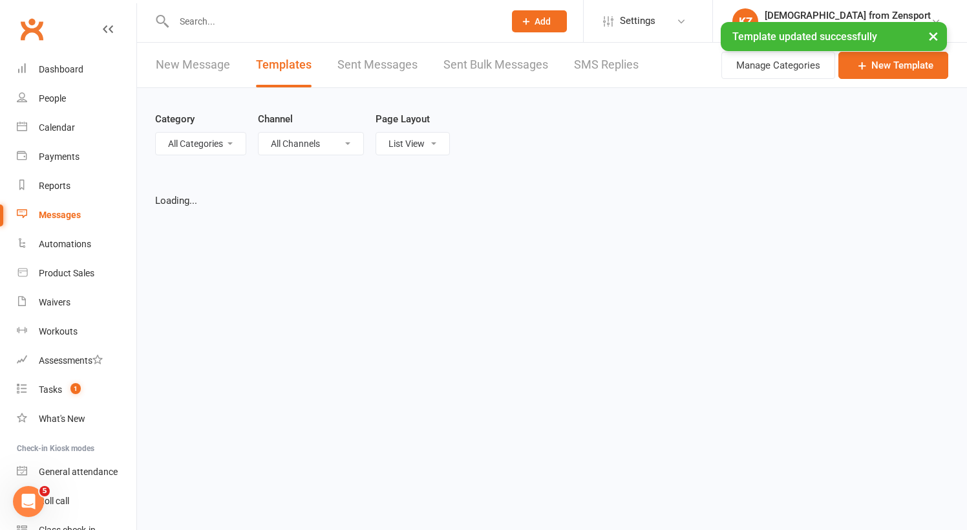
select select "100"
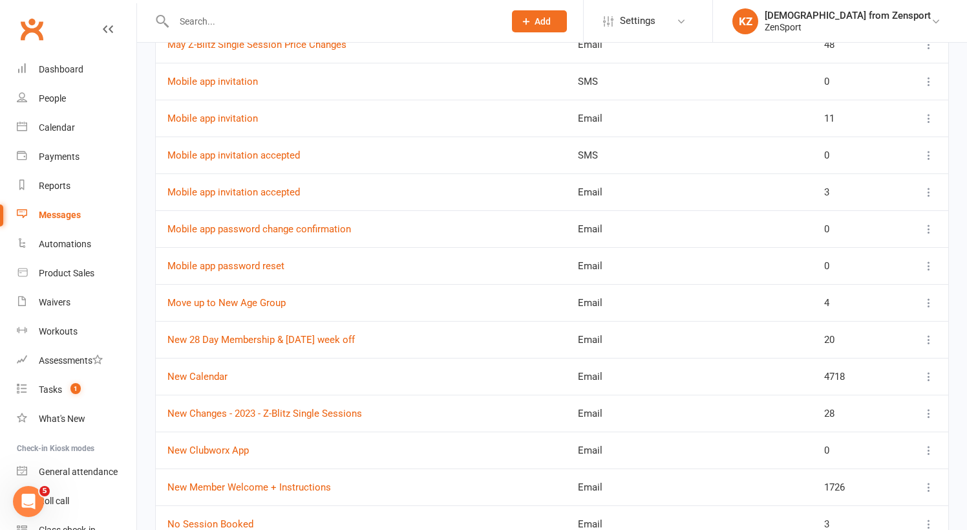
scroll to position [1961, 0]
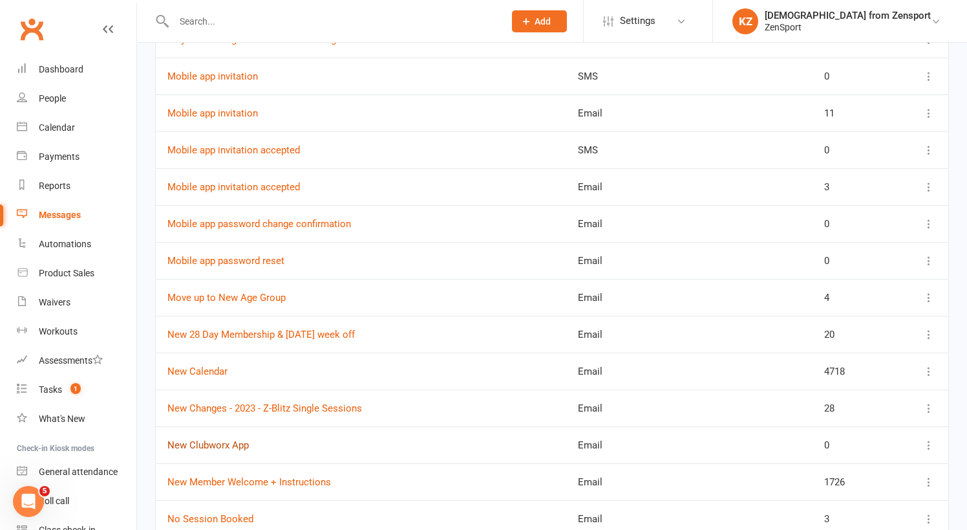
click at [204, 444] on link "New Clubworx App" at bounding box center [207, 445] width 81 height 12
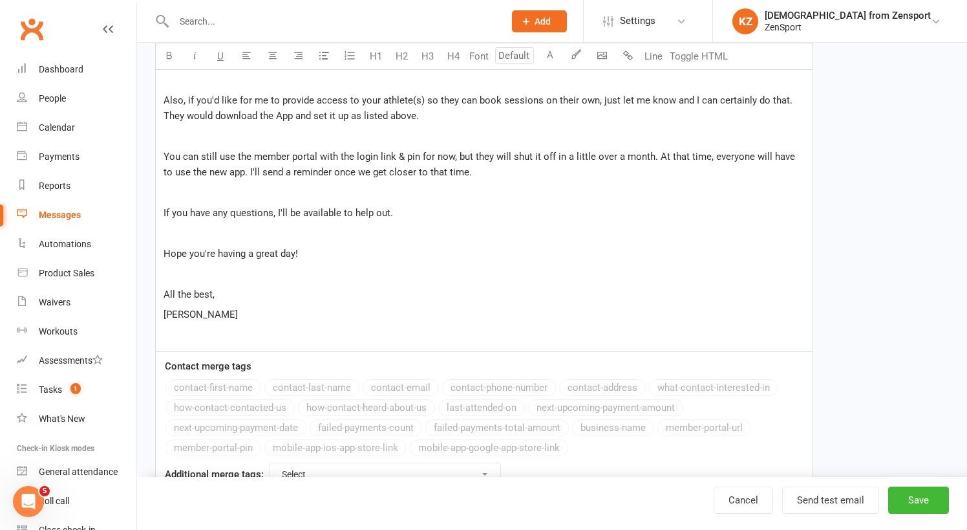
scroll to position [708, 0]
click at [272, 214] on span "If you have any questions, I'll be available to help out." at bounding box center [279, 212] width 230 height 12
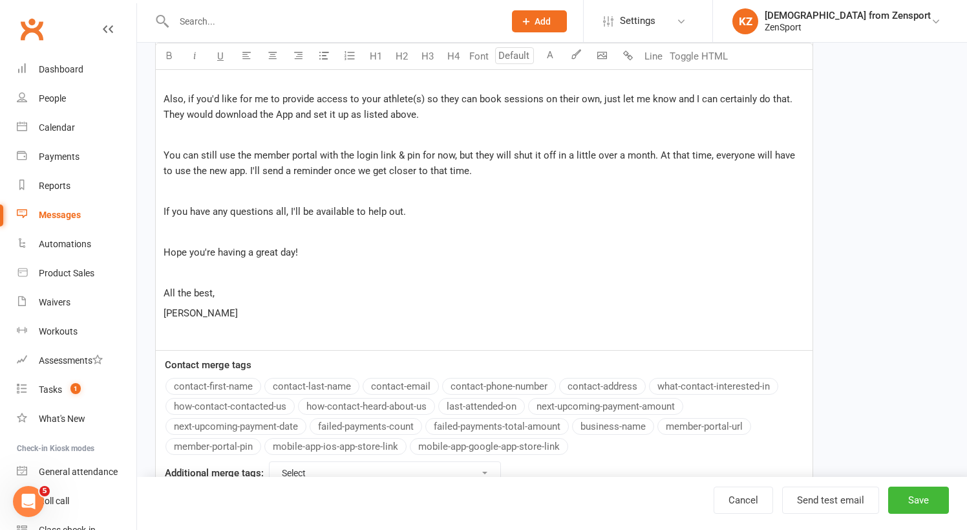
click at [442, 210] on p "If you have any questions all, I'll be available to help out." at bounding box center [485, 212] width 642 height 16
click at [909, 491] on button "Save" at bounding box center [919, 499] width 61 height 27
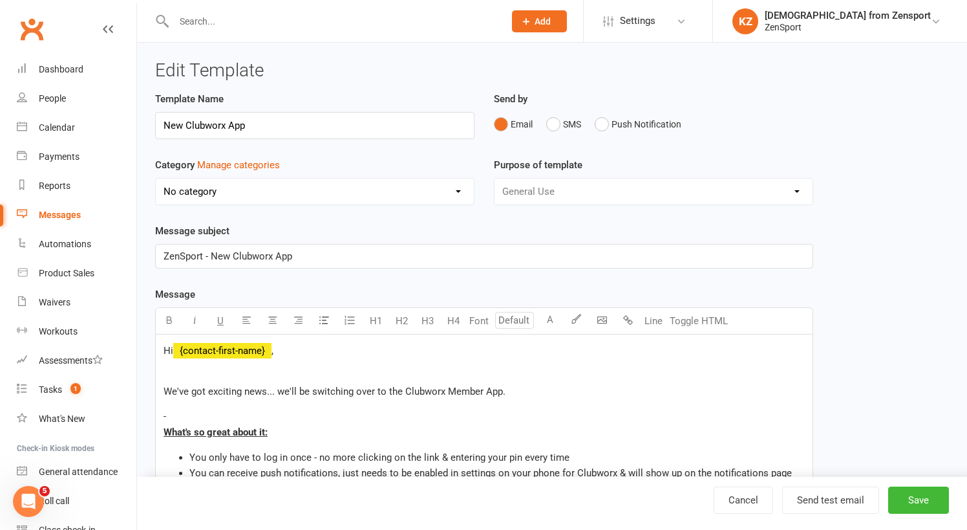
select select "100"
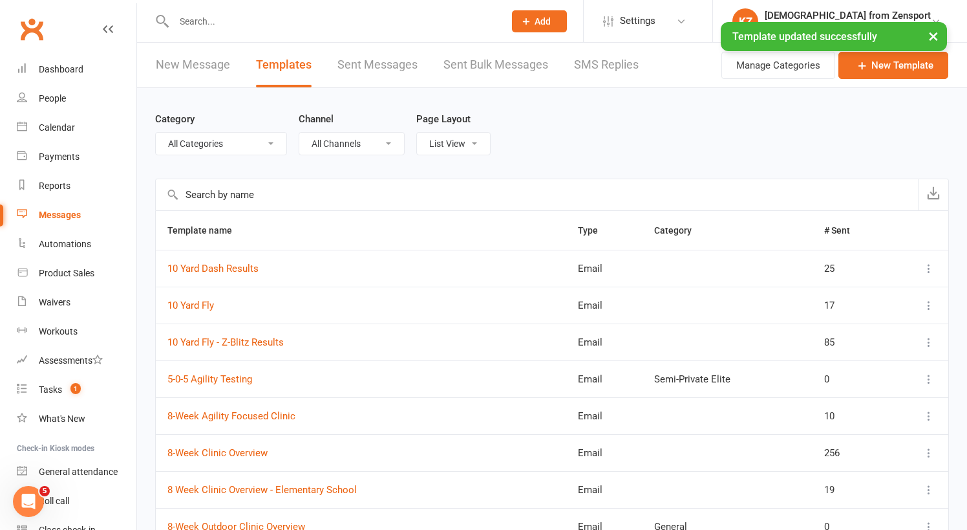
click at [194, 63] on link "New Message" at bounding box center [193, 65] width 74 height 45
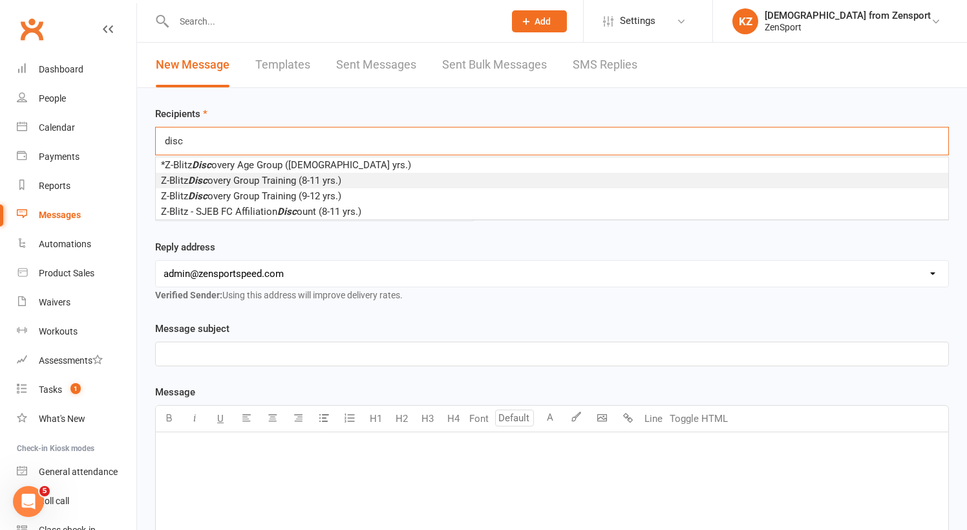
type input "disc"
click at [214, 180] on span "Z-Blitz Disc overy Group Training (8-11 yrs.)" at bounding box center [251, 181] width 180 height 12
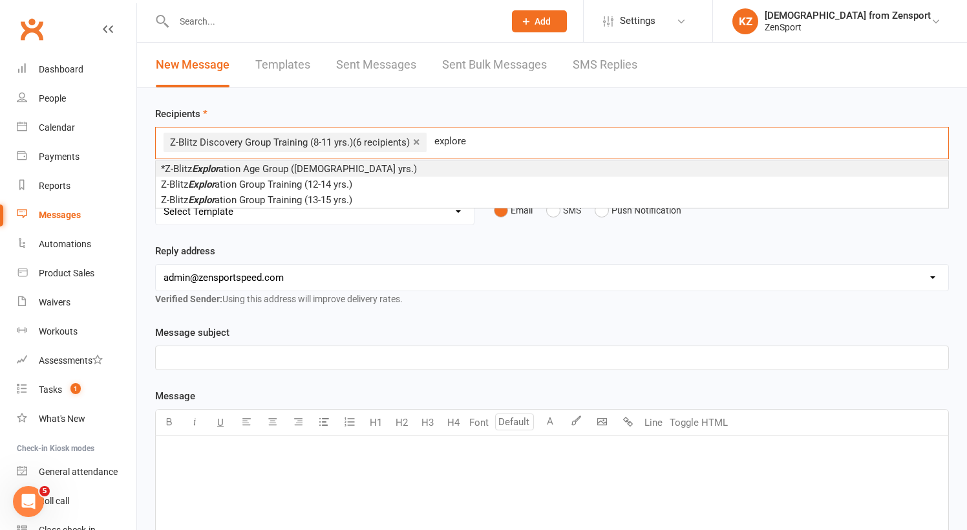
type input "explore"
drag, startPoint x: 214, startPoint y: 180, endPoint x: 240, endPoint y: 178, distance: 26.0
click at [240, 178] on li "Z-Blitz Explor ation Group Training (12-14 yrs.)" at bounding box center [552, 185] width 793 height 16
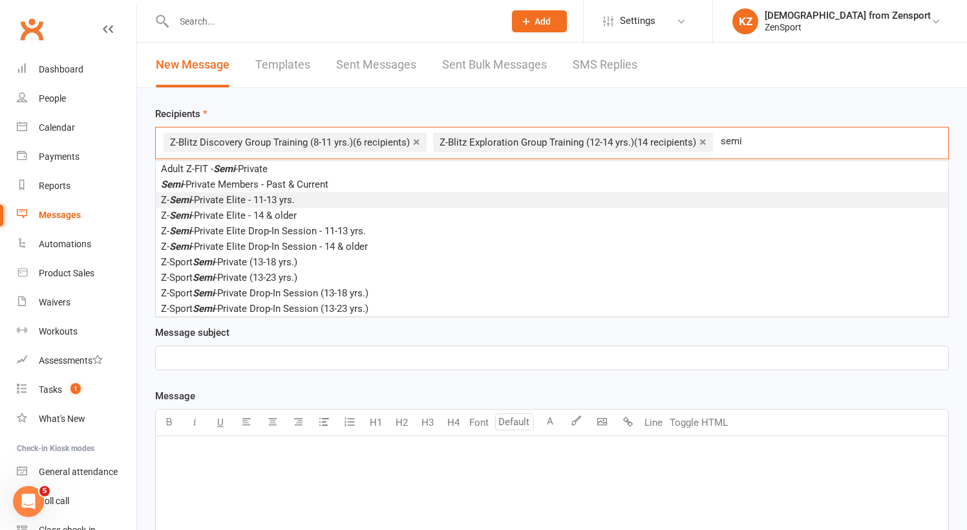
type input "semi"
click at [238, 195] on span "Z- Semi -Private Elite - 11-13 yrs." at bounding box center [228, 200] width 134 height 12
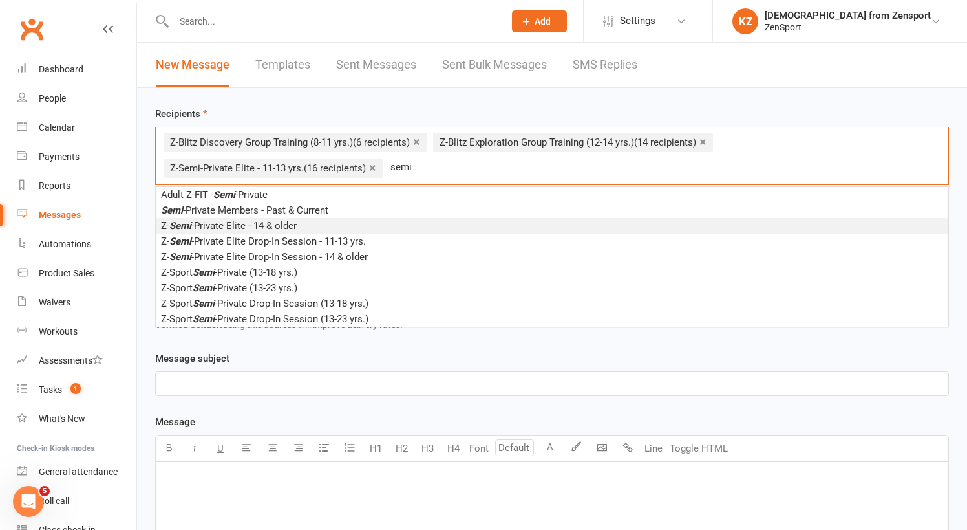
type input "semi"
click at [233, 223] on span "Z- Semi -Private Elite - 14 & older" at bounding box center [229, 226] width 136 height 12
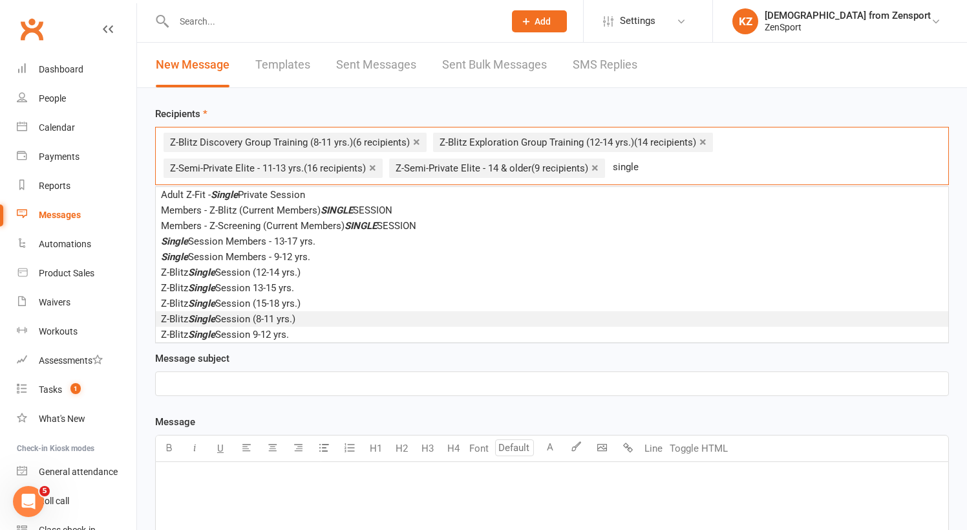
type input "single"
click at [215, 314] on em "Single" at bounding box center [201, 319] width 27 height 12
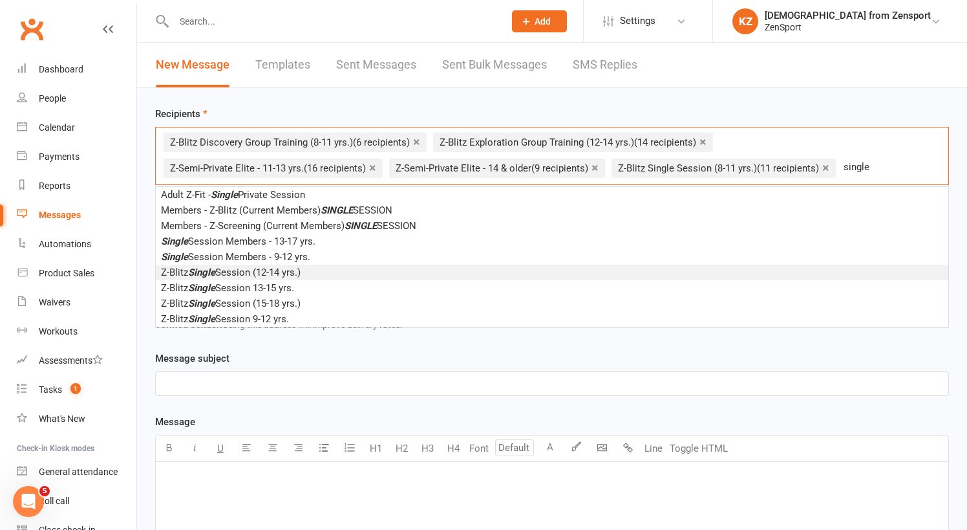
type input "single"
click at [259, 272] on span "Z-Blitz Single Session (12-14 yrs.)" at bounding box center [231, 272] width 140 height 12
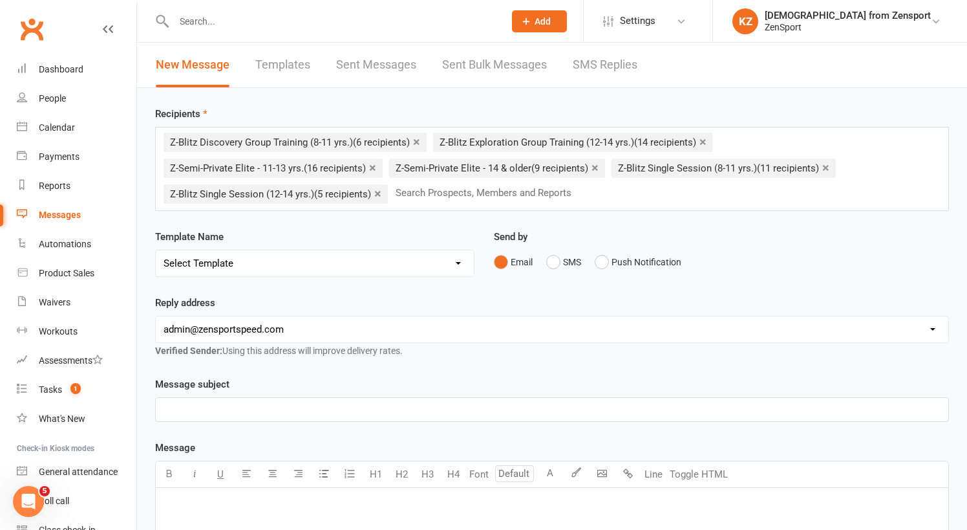
select select "59"
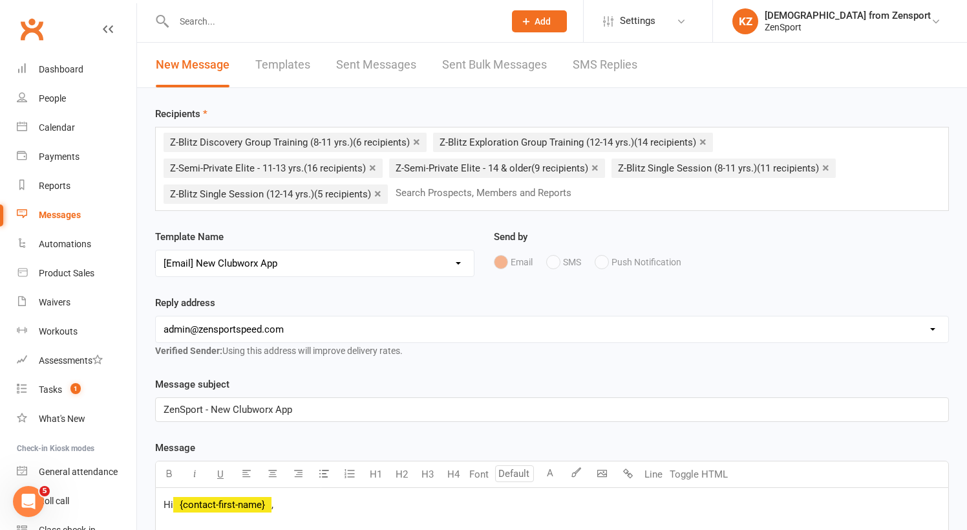
click at [276, 410] on span "ZenSport - New Clubworx App" at bounding box center [228, 410] width 129 height 12
click at [351, 412] on p "ZenSport - New Clubworx Member App" at bounding box center [552, 410] width 777 height 16
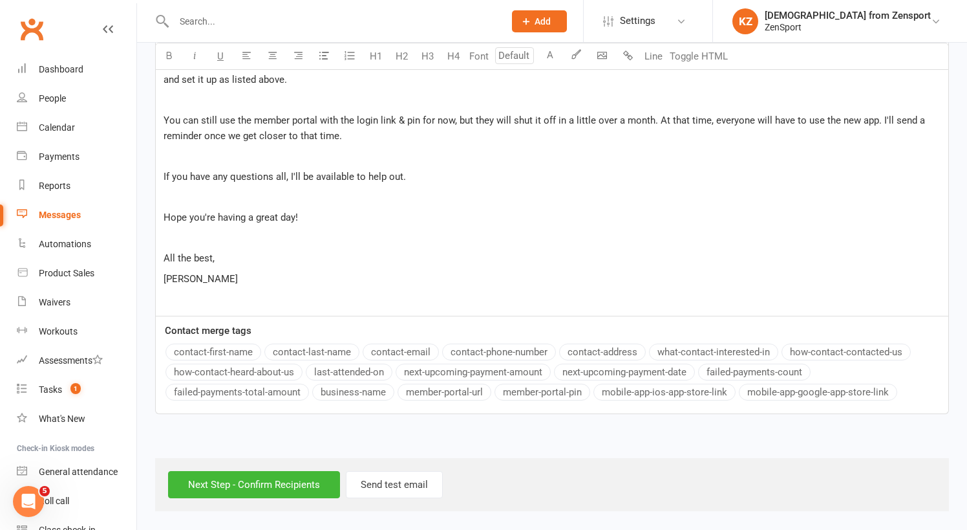
scroll to position [892, 0]
click at [270, 473] on input "Next Step - Confirm Recipients" at bounding box center [254, 484] width 172 height 27
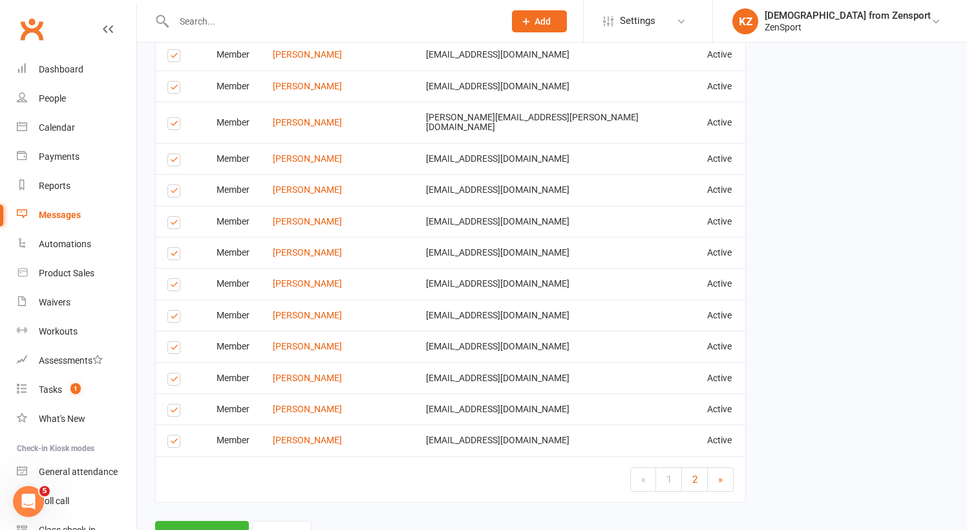
scroll to position [2248, 0]
click at [178, 380] on label at bounding box center [175, 380] width 17 height 0
click at [176, 373] on input "checkbox" at bounding box center [171, 373] width 8 height 0
click at [173, 349] on label at bounding box center [175, 349] width 17 height 0
click at [173, 341] on input "checkbox" at bounding box center [171, 341] width 8 height 0
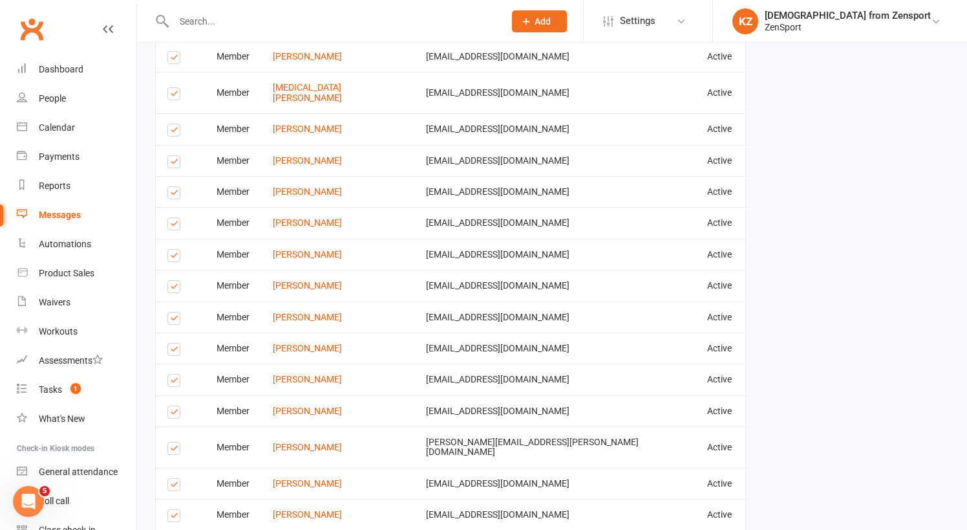
scroll to position [1903, 0]
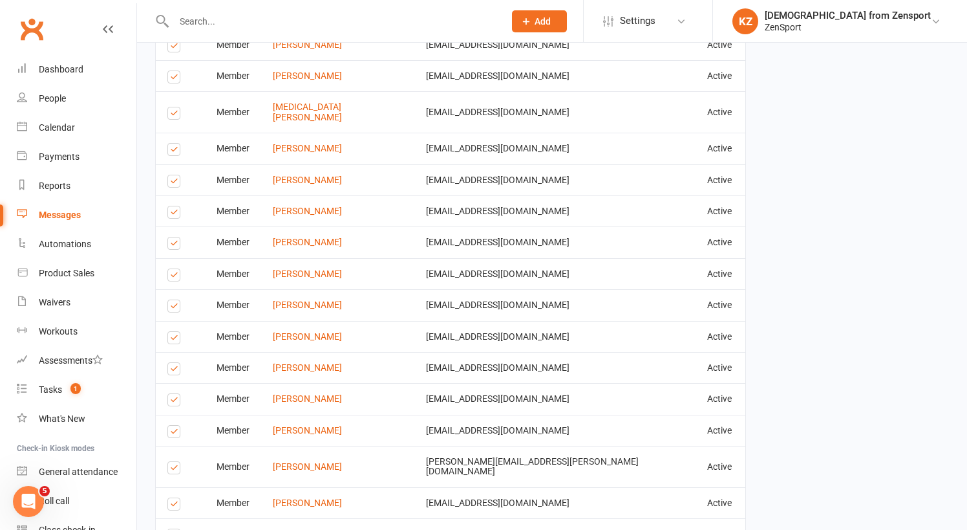
click at [173, 308] on label at bounding box center [175, 308] width 17 height 0
click at [173, 300] on input "checkbox" at bounding box center [171, 300] width 8 height 0
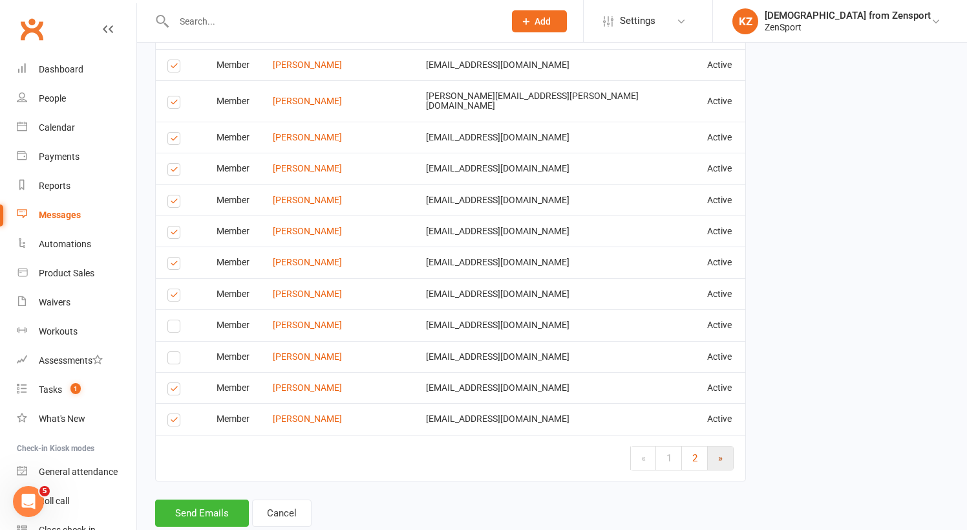
click at [720, 446] on link "»" at bounding box center [720, 457] width 25 height 23
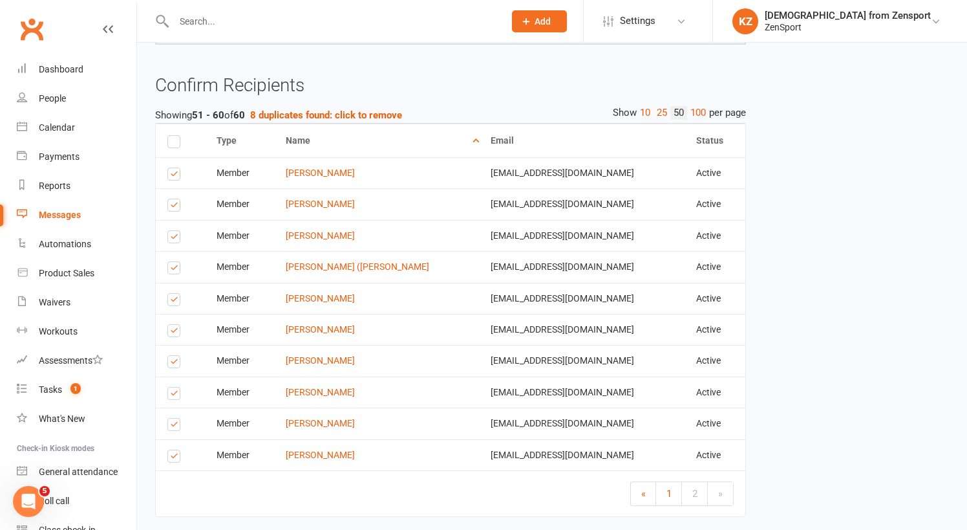
scroll to position [957, 0]
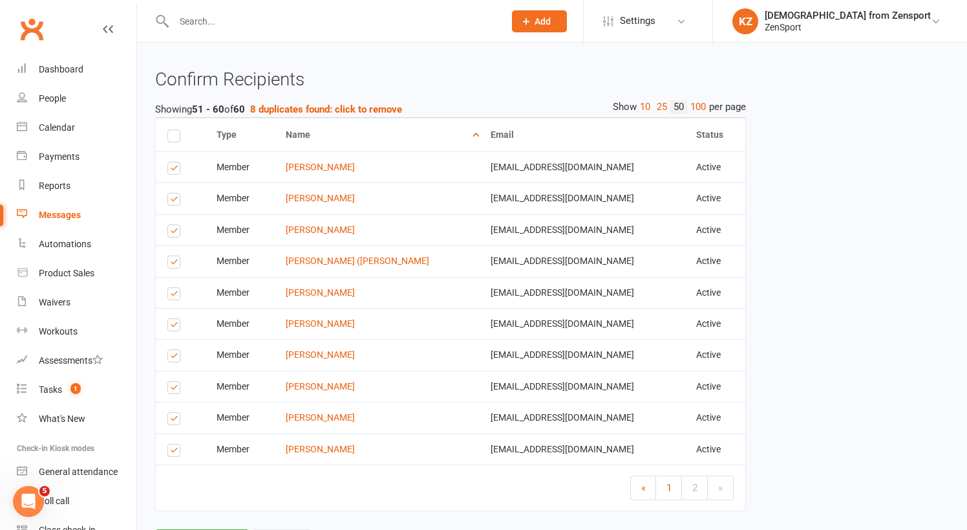
click at [171, 264] on label at bounding box center [175, 264] width 17 height 0
click at [171, 256] on input "checkbox" at bounding box center [171, 256] width 8 height 0
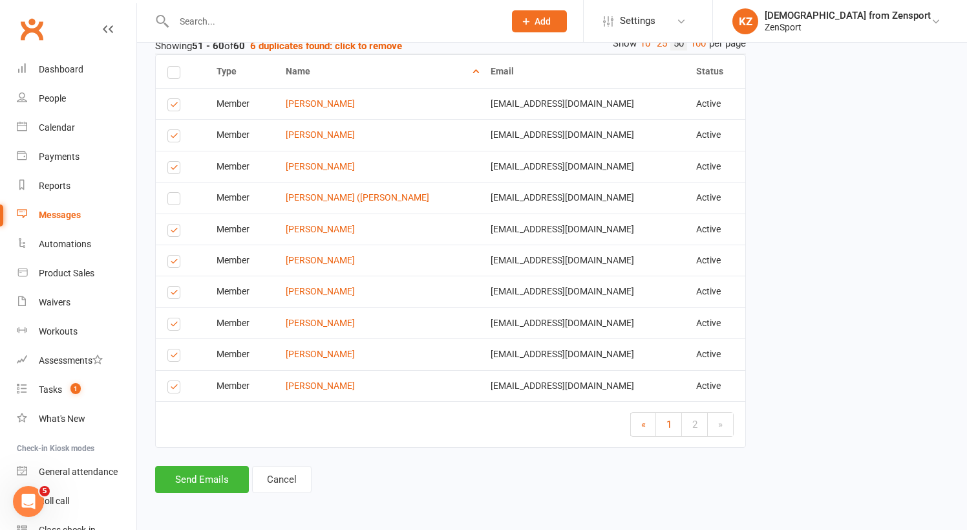
scroll to position [1027, 0]
click at [215, 466] on button "Send Emails" at bounding box center [202, 479] width 94 height 27
